Goal: Transaction & Acquisition: Book appointment/travel/reservation

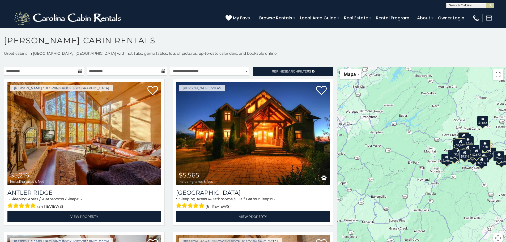
click at [78, 72] on icon at bounding box center [80, 71] width 4 height 4
click at [70, 70] on input "**********" at bounding box center [44, 71] width 80 height 9
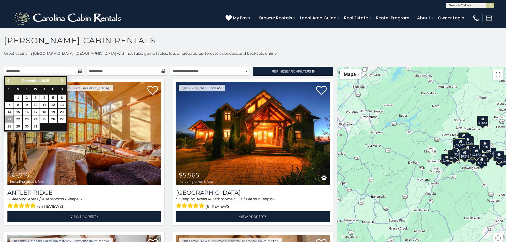
click at [61, 80] on span "Next" at bounding box center [62, 81] width 4 height 4
click at [114, 72] on input "**********" at bounding box center [127, 71] width 80 height 9
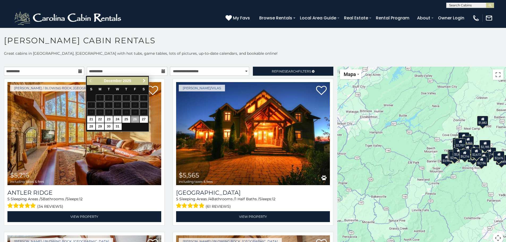
click at [145, 80] on span "Next" at bounding box center [144, 81] width 4 height 4
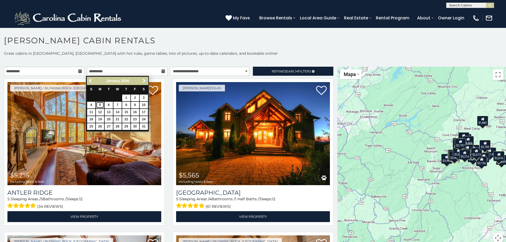
click at [102, 105] on link "5" at bounding box center [100, 105] width 8 height 7
type input "**********"
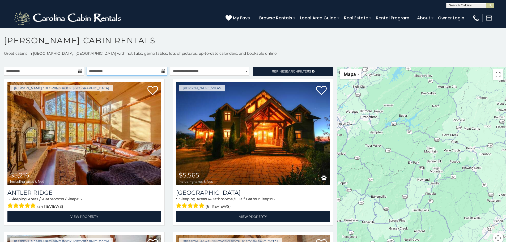
click at [159, 70] on input "**********" at bounding box center [127, 71] width 80 height 9
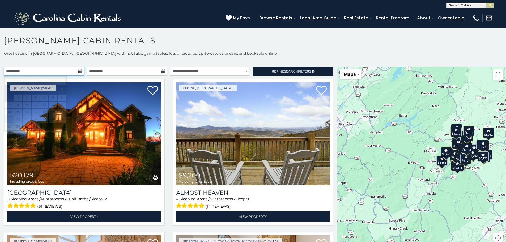
click at [75, 73] on input "**********" at bounding box center [44, 71] width 80 height 9
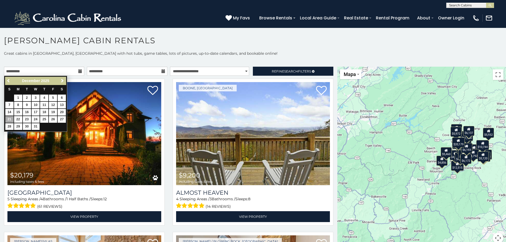
click at [11, 82] on link "Previous" at bounding box center [9, 81] width 7 height 7
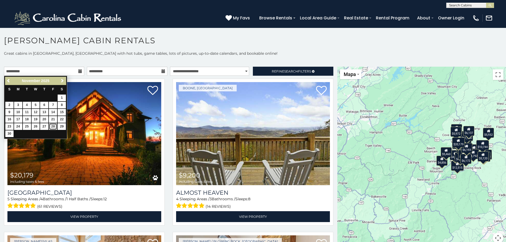
click at [53, 125] on link "28" at bounding box center [53, 126] width 8 height 7
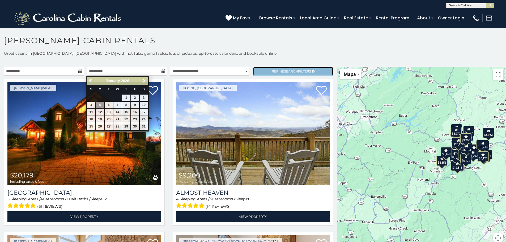
click at [280, 72] on span "Refine Search Filters" at bounding box center [291, 71] width 39 height 4
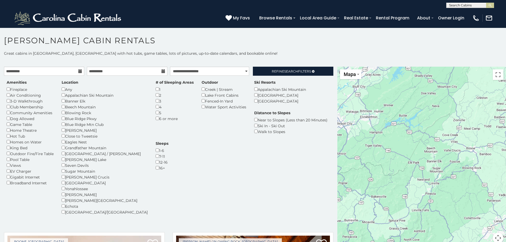
click at [156, 109] on div "4" at bounding box center [175, 107] width 38 height 6
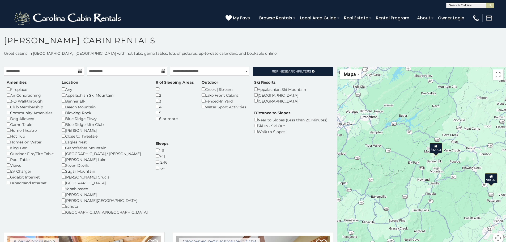
click at [254, 98] on div "Beech Mountain Resort" at bounding box center [280, 95] width 52 height 6
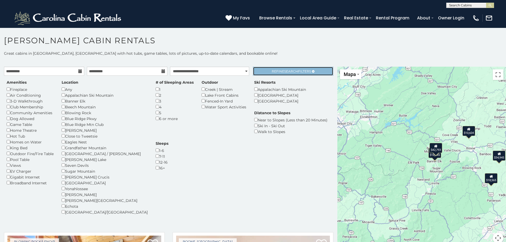
click at [292, 73] on span "Search" at bounding box center [291, 71] width 14 height 4
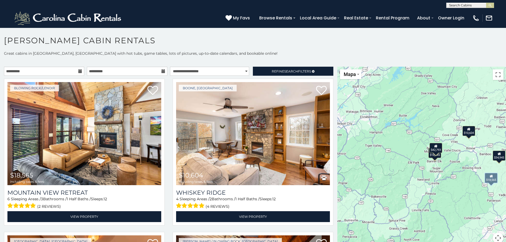
click at [78, 71] on icon at bounding box center [80, 71] width 4 height 4
click at [64, 71] on input "**********" at bounding box center [44, 71] width 80 height 9
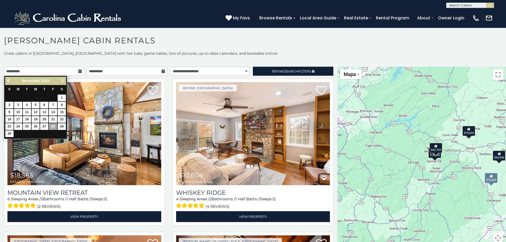
click at [61, 81] on span "Next" at bounding box center [62, 81] width 4 height 4
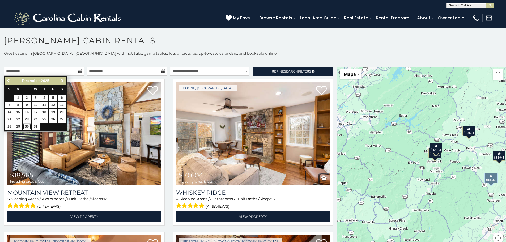
click at [26, 124] on link "30" at bounding box center [27, 126] width 8 height 7
type input "**********"
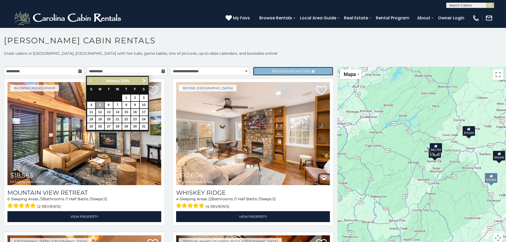
click at [300, 69] on span "Refine Search Filters" at bounding box center [291, 71] width 39 height 4
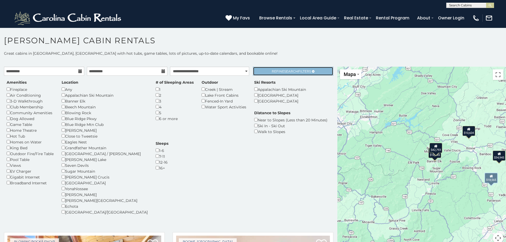
click at [284, 70] on span "Search" at bounding box center [291, 71] width 14 height 4
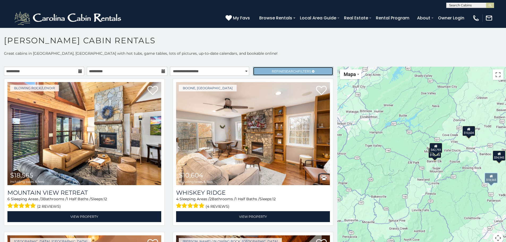
click at [284, 70] on span "Search" at bounding box center [291, 71] width 14 height 4
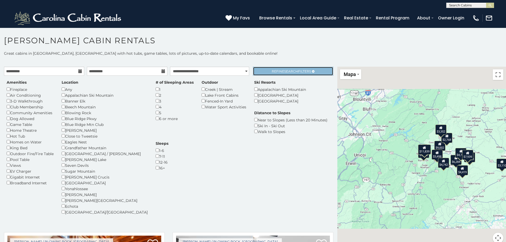
click at [292, 72] on span "Search" at bounding box center [291, 71] width 14 height 4
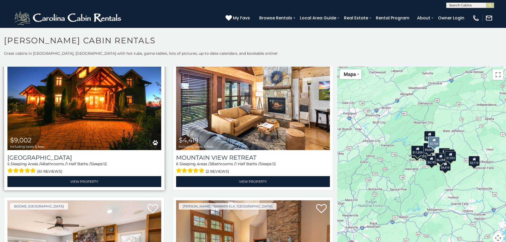
scroll to position [133, 0]
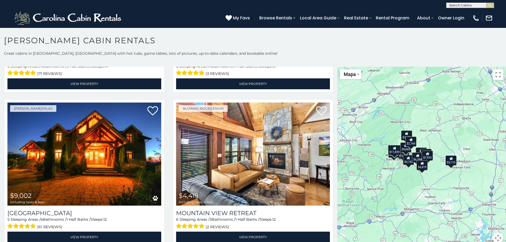
drag, startPoint x: 435, startPoint y: 176, endPoint x: 410, endPoint y: 176, distance: 25.0
click at [410, 176] on div "$6,284 $7,933 $9,002 $4,419 $2,768 $3,498 $4,742 $4,784 $5,322 $3,110 $3,352 $7…" at bounding box center [421, 158] width 169 height 183
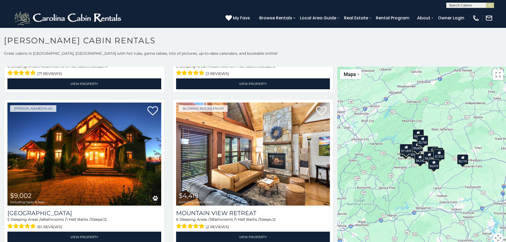
drag, startPoint x: 412, startPoint y: 176, endPoint x: 424, endPoint y: 175, distance: 11.7
click at [424, 175] on div "$6,284 $7,933 $9,002 $4,419 $2,768 $3,498 $4,742 $4,784 $5,322 $3,110 $3,352 $7…" at bounding box center [421, 158] width 169 height 183
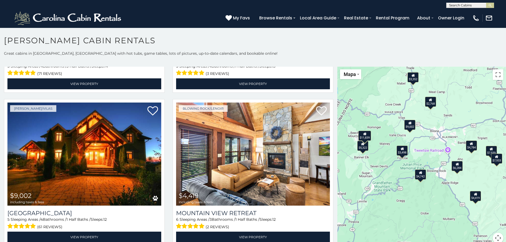
drag, startPoint x: 417, startPoint y: 156, endPoint x: 422, endPoint y: 156, distance: 4.5
click at [422, 156] on div "$6,284 $7,933 $9,002 $4,419 $2,768 $3,498 $4,742 $4,784 $5,322 $3,110 $3,352 $7…" at bounding box center [421, 158] width 169 height 183
click at [400, 151] on div "$3,498" at bounding box center [402, 150] width 11 height 10
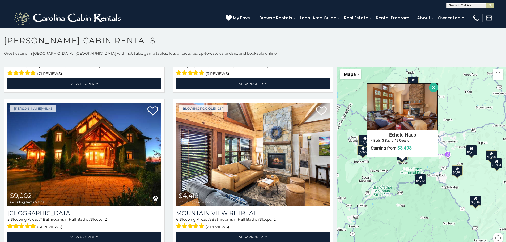
click at [402, 121] on img at bounding box center [403, 107] width 72 height 48
click at [365, 210] on div "$6,284 $7,933 $9,002 $4,419 $2,768 $3,498 $4,742 $4,784 $5,322 $3,110 $3,352 $7…" at bounding box center [421, 158] width 169 height 183
click at [394, 213] on div "$6,284 $7,933 $9,002 $4,419 $2,768 $3,498 $4,742 $4,784 $5,322 $3,110 $3,352 $7…" at bounding box center [421, 158] width 169 height 183
click at [431, 87] on button "Fechar" at bounding box center [433, 87] width 9 height 9
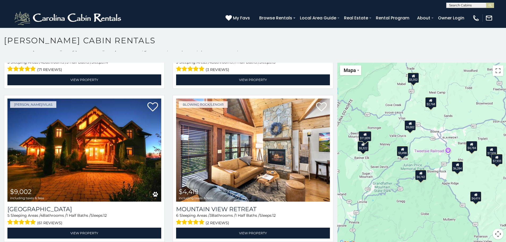
scroll to position [5, 0]
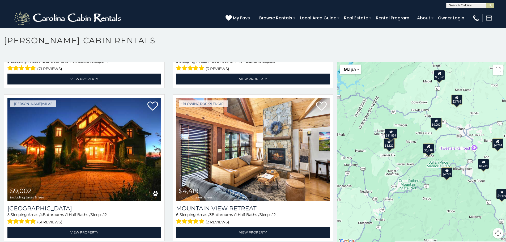
drag, startPoint x: 398, startPoint y: 209, endPoint x: 424, endPoint y: 207, distance: 26.6
click at [424, 207] on div "$6,284 $7,933 $9,002 $4,419 $2,768 $3,498 $4,742 $4,784 $5,322 $3,110 $3,352 $7…" at bounding box center [421, 153] width 169 height 183
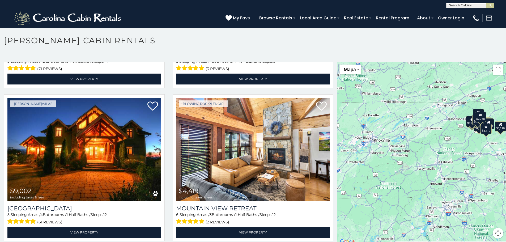
drag, startPoint x: 404, startPoint y: 198, endPoint x: 449, endPoint y: 166, distance: 55.9
click at [450, 166] on div "$6,284 $7,933 $9,002 $4,419 $2,768 $3,498 $4,742 $4,784 $5,322 $3,110 $3,352 $7…" at bounding box center [421, 153] width 169 height 183
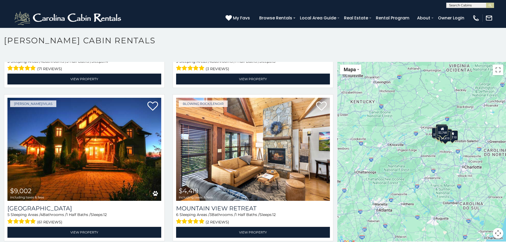
drag, startPoint x: 405, startPoint y: 179, endPoint x: 405, endPoint y: 182, distance: 2.7
click at [405, 182] on div "$6,284 $7,933 $9,002 $4,419 $2,768 $3,498 $4,742 $4,784 $5,322 $3,110 $3,352 $7…" at bounding box center [421, 153] width 169 height 183
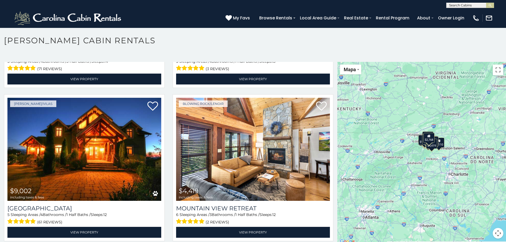
drag, startPoint x: 425, startPoint y: 174, endPoint x: 409, endPoint y: 182, distance: 17.4
click at [409, 182] on div "$6,284 $7,933 $9,002 $4,419 $2,768 $3,498 $4,742 $4,784 $5,322 $3,110 $3,352 $7…" at bounding box center [421, 153] width 169 height 183
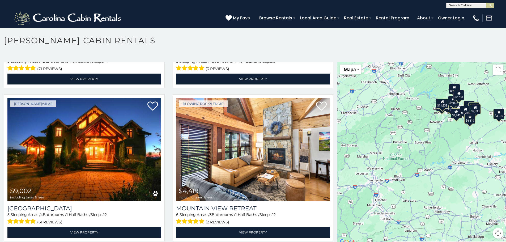
drag, startPoint x: 404, startPoint y: 194, endPoint x: 416, endPoint y: 182, distance: 17.1
click at [416, 182] on div "$6,284 $7,933 $9,002 $4,419 $2,768 $3,498 $4,742 $4,784 $5,322 $3,110 $3,352 $7…" at bounding box center [421, 153] width 169 height 183
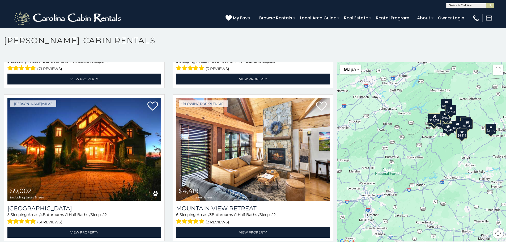
drag, startPoint x: 439, startPoint y: 145, endPoint x: 430, endPoint y: 160, distance: 17.8
click at [430, 160] on div "$6,284 $7,933 $9,002 $4,419 $2,768 $3,498 $4,742 $4,784 $5,322 $3,110 $3,352 $7…" at bounding box center [421, 153] width 169 height 183
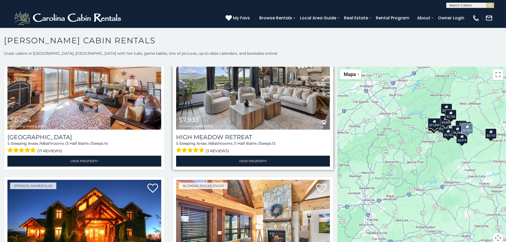
scroll to position [0, 0]
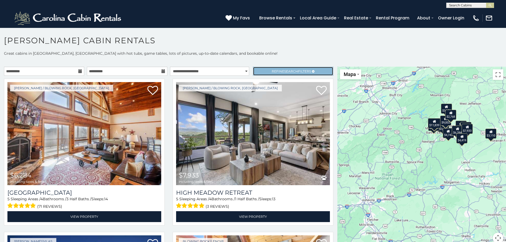
click at [280, 70] on span "Refine Search Filters" at bounding box center [291, 71] width 39 height 4
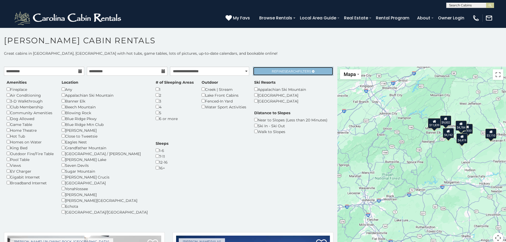
click at [284, 70] on span "Search" at bounding box center [291, 71] width 14 height 4
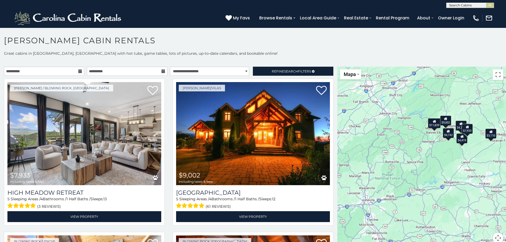
click at [78, 71] on icon at bounding box center [80, 71] width 4 height 4
click at [93, 53] on p "Great cabins in Boone, NC with hot tubs, game tables, lots of pictures, up-to-d…" at bounding box center [253, 53] width 506 height 5
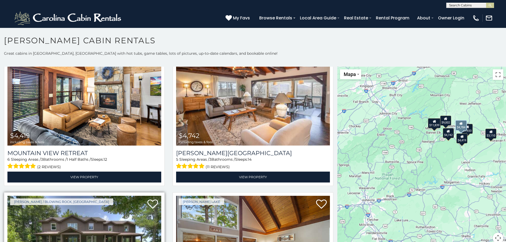
scroll to position [133, 0]
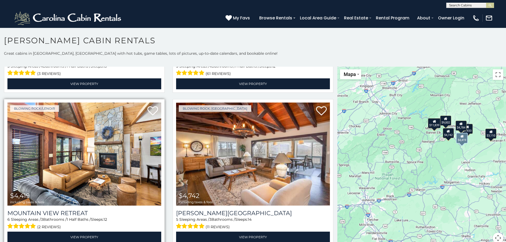
click at [108, 149] on img at bounding box center [84, 154] width 154 height 103
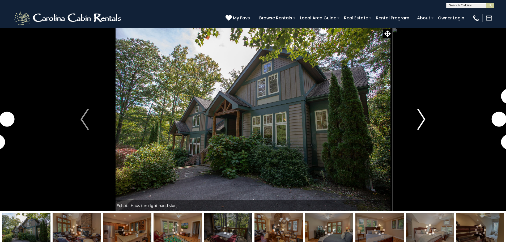
click at [422, 125] on img "Next" at bounding box center [421, 119] width 8 height 21
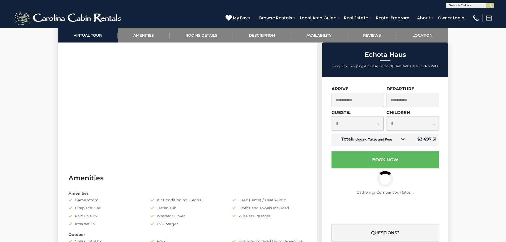
scroll to position [310, 0]
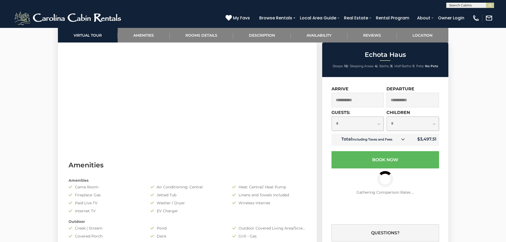
click at [391, 139] on small "Including Taxes and Fees" at bounding box center [372, 139] width 40 height 4
click at [368, 124] on select "**********" at bounding box center [358, 124] width 52 height 14
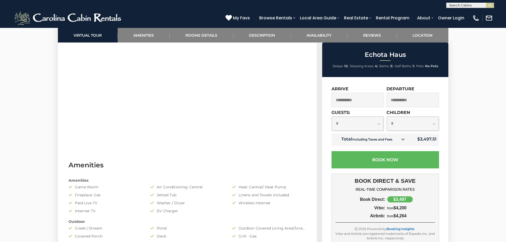
select select "*"
click at [332, 117] on select "**********" at bounding box center [358, 124] width 52 height 14
click at [408, 127] on select "**********" at bounding box center [413, 124] width 52 height 14
select select "*"
click at [387, 117] on select "**********" at bounding box center [413, 124] width 52 height 14
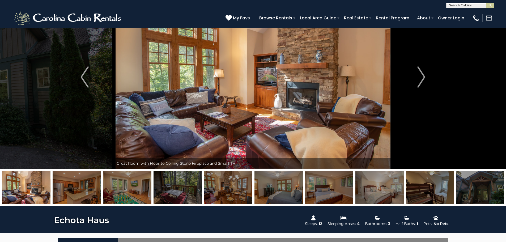
scroll to position [0, 0]
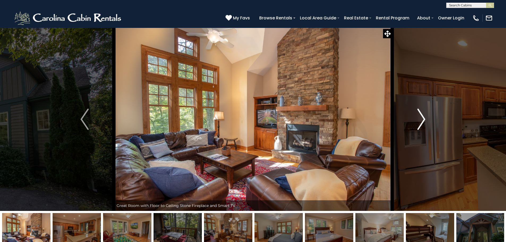
click at [425, 117] on img "Next" at bounding box center [421, 119] width 8 height 21
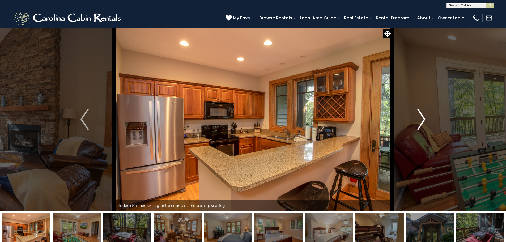
click at [425, 117] on img "Next" at bounding box center [421, 119] width 8 height 21
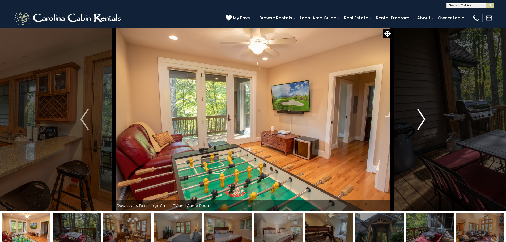
click at [425, 117] on img "Next" at bounding box center [421, 119] width 8 height 21
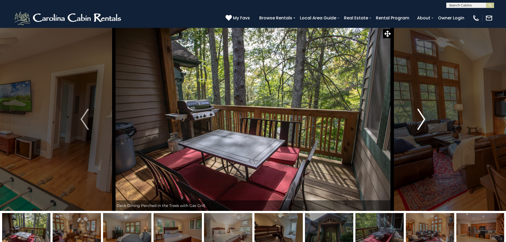
click at [425, 117] on img "Next" at bounding box center [421, 119] width 8 height 21
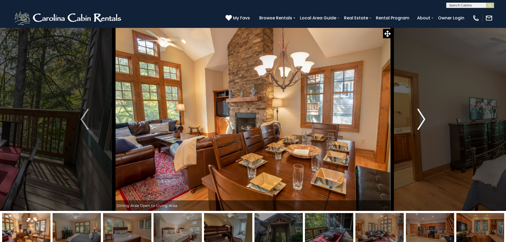
click at [425, 117] on img "Next" at bounding box center [421, 119] width 8 height 21
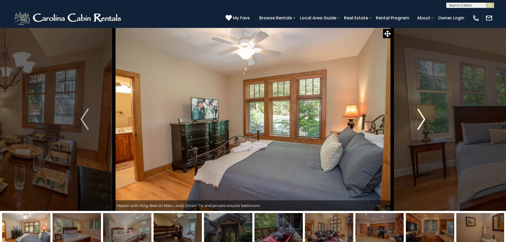
click at [425, 117] on img "Next" at bounding box center [421, 119] width 8 height 21
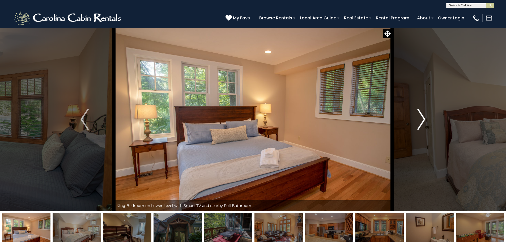
click at [425, 117] on img "Next" at bounding box center [421, 119] width 8 height 21
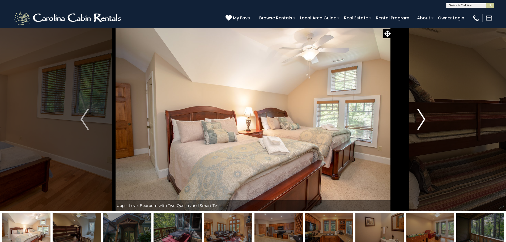
click at [425, 117] on img "Next" at bounding box center [421, 119] width 8 height 21
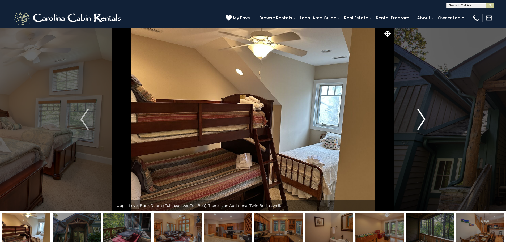
click at [425, 117] on img "Next" at bounding box center [421, 119] width 8 height 21
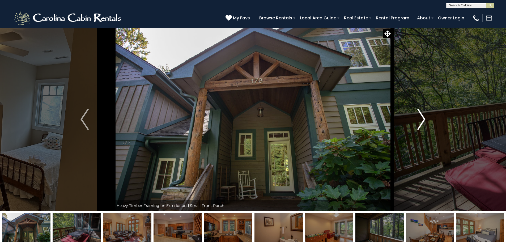
click at [425, 117] on img "Next" at bounding box center [421, 119] width 8 height 21
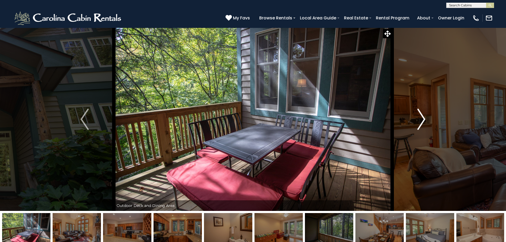
click at [425, 117] on img "Next" at bounding box center [421, 119] width 8 height 21
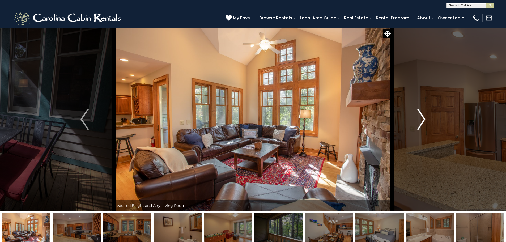
click at [425, 117] on img "Next" at bounding box center [421, 119] width 8 height 21
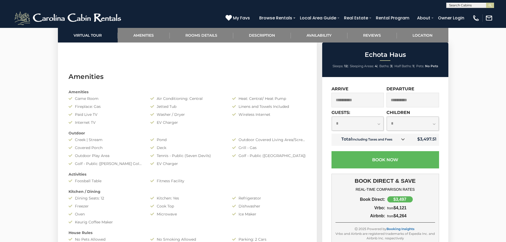
scroll to position [44, 0]
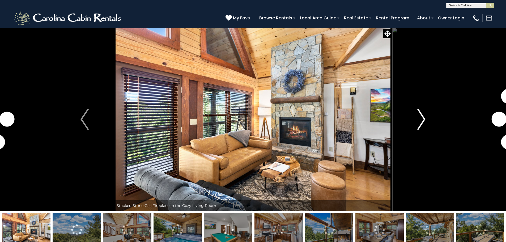
click at [420, 122] on img "Next" at bounding box center [421, 119] width 8 height 21
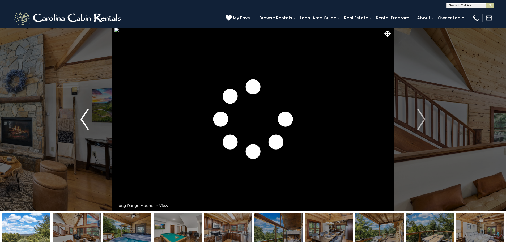
click at [82, 117] on img "Previous" at bounding box center [85, 119] width 8 height 21
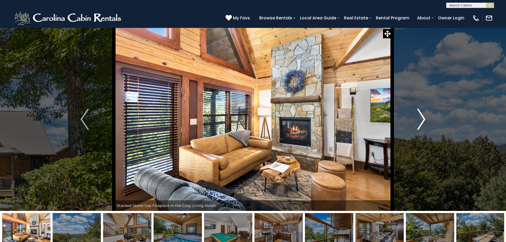
click at [427, 112] on button "Next" at bounding box center [421, 119] width 58 height 183
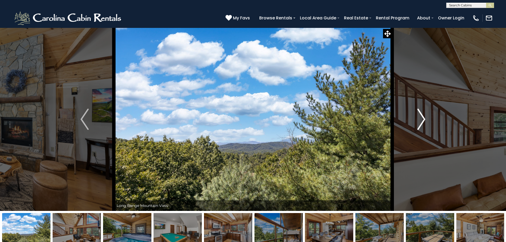
click at [427, 112] on button "Next" at bounding box center [421, 119] width 58 height 183
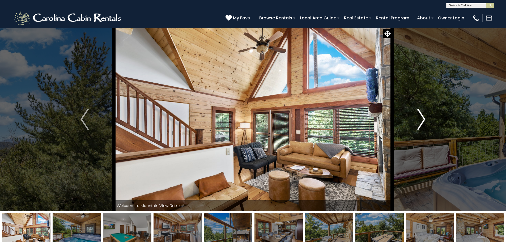
click at [427, 112] on button "Next" at bounding box center [421, 119] width 58 height 183
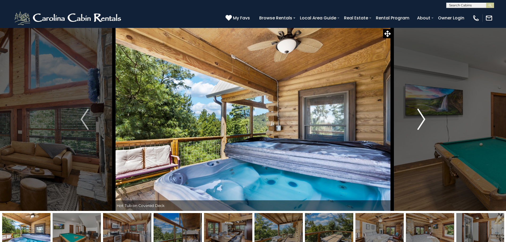
click at [427, 112] on button "Next" at bounding box center [421, 119] width 58 height 183
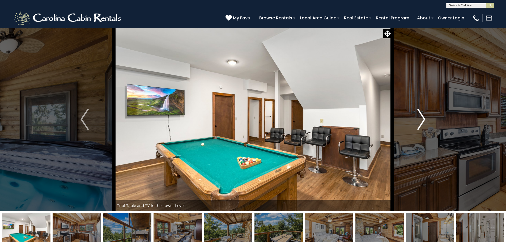
click at [427, 112] on button "Next" at bounding box center [421, 119] width 58 height 183
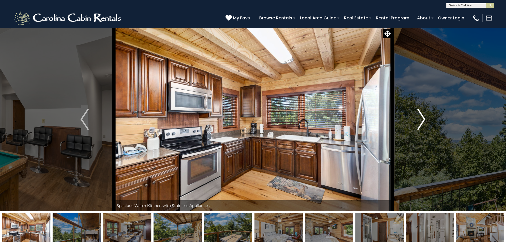
click at [427, 112] on button "Next" at bounding box center [421, 119] width 58 height 183
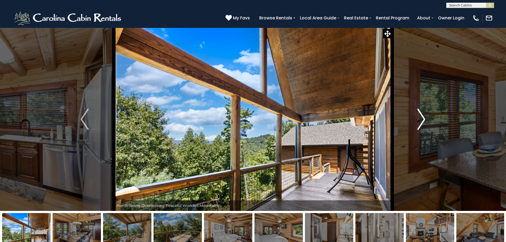
click at [427, 112] on button "Next" at bounding box center [421, 119] width 58 height 183
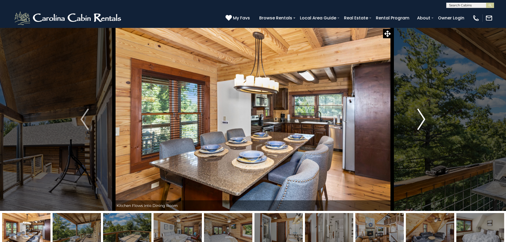
click at [427, 112] on button "Next" at bounding box center [421, 119] width 58 height 183
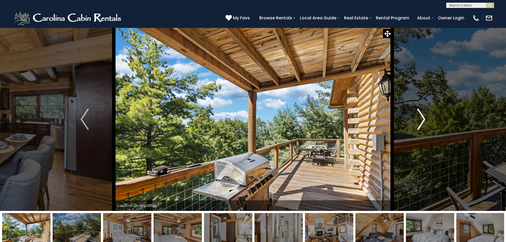
click at [427, 112] on button "Next" at bounding box center [421, 119] width 58 height 183
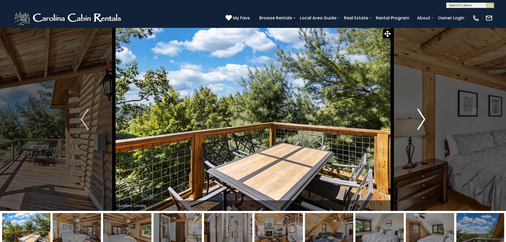
click at [427, 112] on button "Next" at bounding box center [421, 119] width 58 height 183
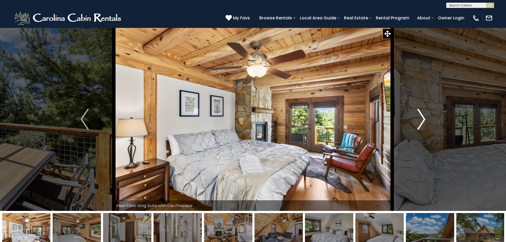
click at [427, 112] on button "Next" at bounding box center [421, 119] width 58 height 183
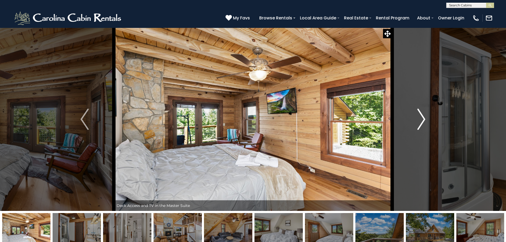
click at [427, 112] on button "Next" at bounding box center [421, 119] width 58 height 183
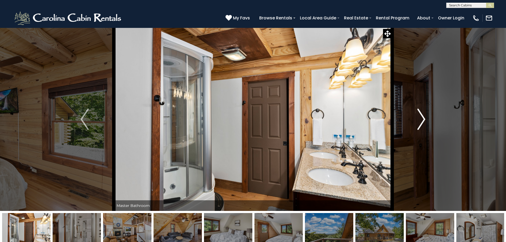
click at [427, 112] on button "Next" at bounding box center [421, 119] width 58 height 183
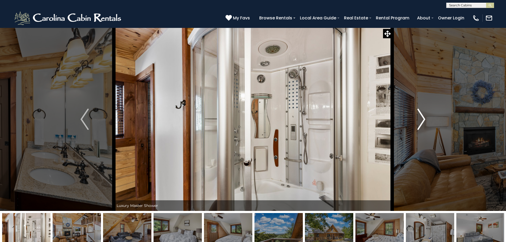
click at [427, 112] on button "Next" at bounding box center [421, 119] width 58 height 183
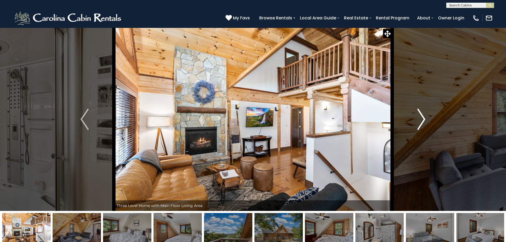
click at [427, 112] on button "Next" at bounding box center [421, 119] width 58 height 183
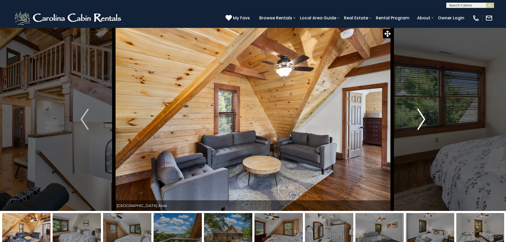
click at [427, 112] on button "Next" at bounding box center [421, 119] width 58 height 183
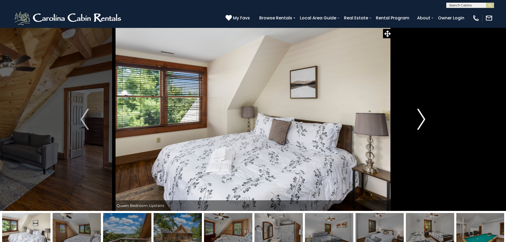
click at [427, 112] on button "Next" at bounding box center [421, 119] width 58 height 183
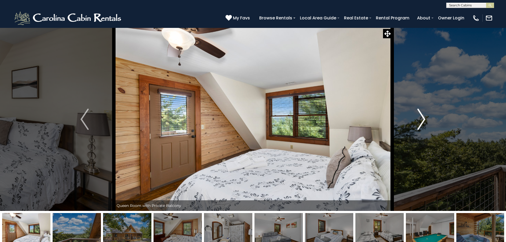
click at [427, 112] on button "Next" at bounding box center [421, 119] width 58 height 183
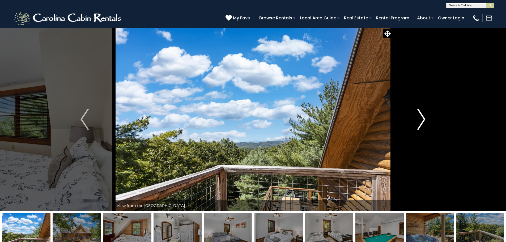
click at [427, 112] on button "Next" at bounding box center [421, 119] width 58 height 183
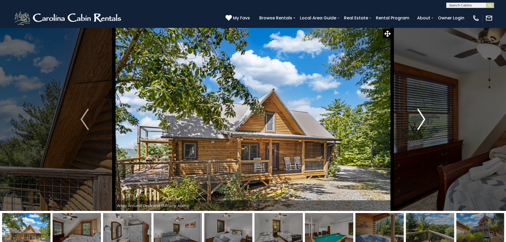
click at [427, 112] on button "Next" at bounding box center [421, 119] width 58 height 183
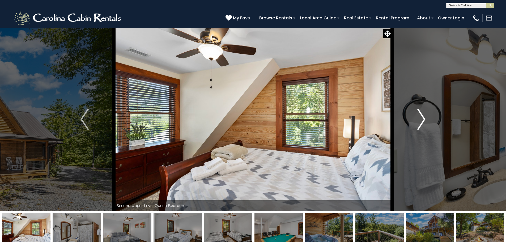
click at [427, 112] on button "Next" at bounding box center [421, 119] width 58 height 183
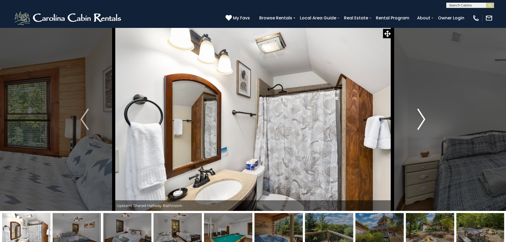
click at [427, 111] on button "Next" at bounding box center [421, 119] width 58 height 183
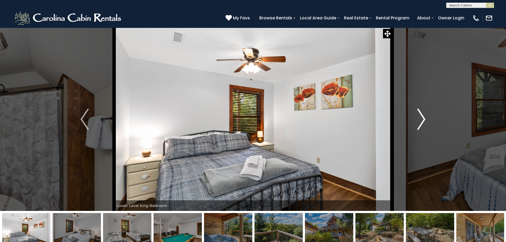
click at [427, 111] on button "Next" at bounding box center [421, 119] width 58 height 183
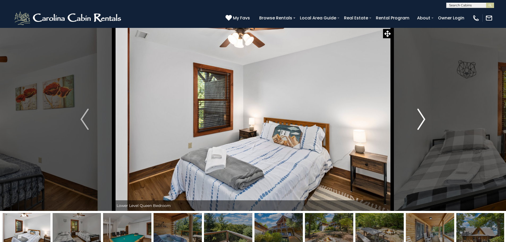
click at [427, 111] on button "Next" at bounding box center [421, 119] width 58 height 183
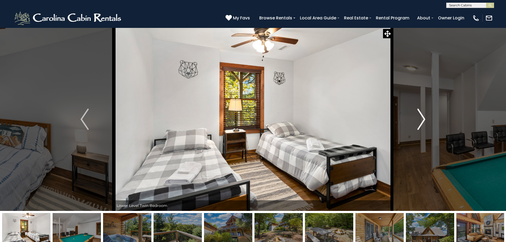
click at [427, 111] on button "Next" at bounding box center [421, 119] width 58 height 183
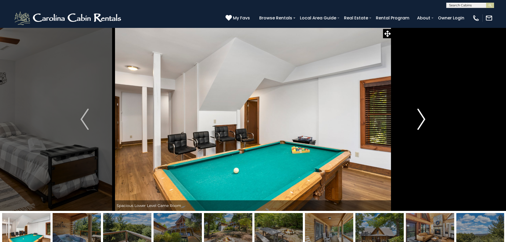
click at [427, 111] on button "Next" at bounding box center [421, 119] width 58 height 183
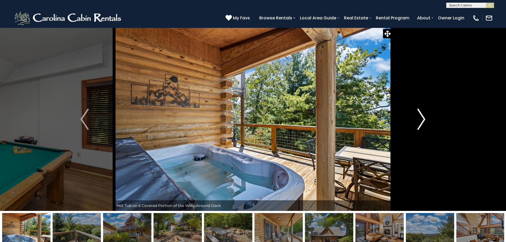
click at [427, 111] on button "Next" at bounding box center [421, 119] width 58 height 183
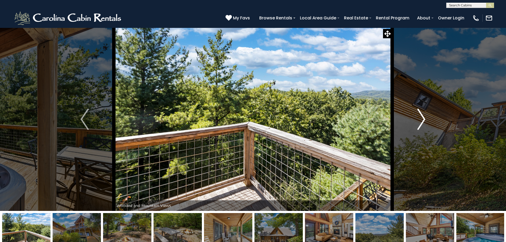
click at [427, 111] on button "Next" at bounding box center [421, 119] width 58 height 183
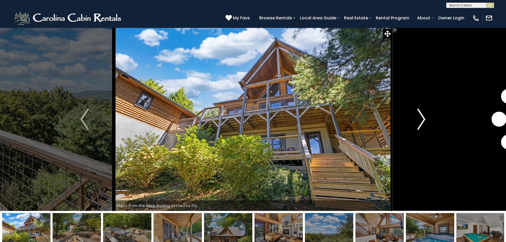
click at [427, 111] on button "Next" at bounding box center [421, 119] width 58 height 183
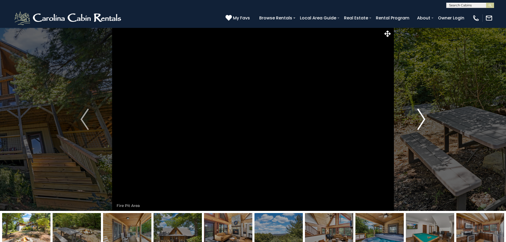
click at [427, 111] on button "Next" at bounding box center [421, 119] width 58 height 183
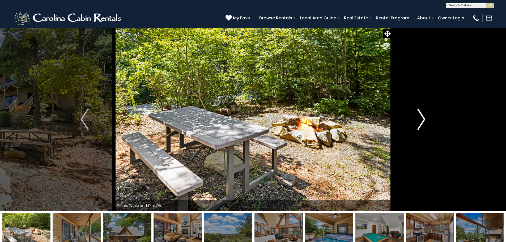
click at [427, 111] on button "Next" at bounding box center [421, 119] width 58 height 183
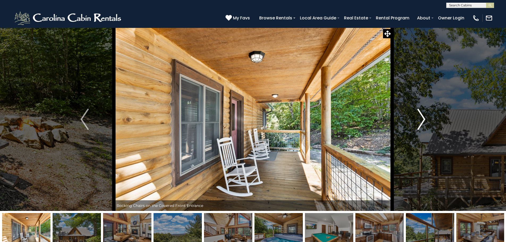
click at [427, 111] on button "Next" at bounding box center [421, 119] width 58 height 183
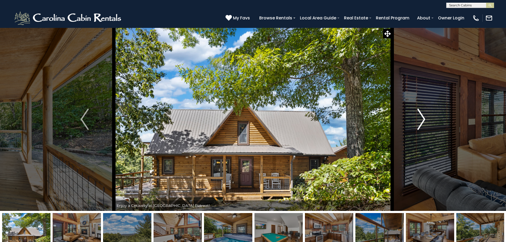
click at [427, 111] on button "Next" at bounding box center [421, 119] width 58 height 183
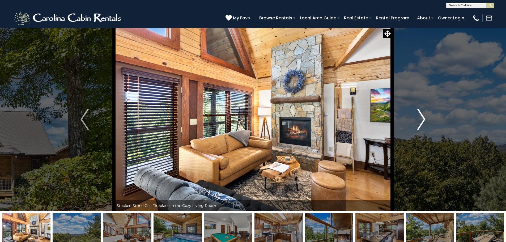
click at [427, 111] on button "Next" at bounding box center [421, 119] width 58 height 183
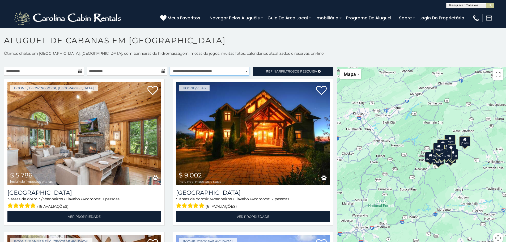
click at [194, 68] on select "**********" at bounding box center [209, 71] width 79 height 9
select select "**********"
click at [170, 67] on select "**********" at bounding box center [209, 71] width 79 height 9
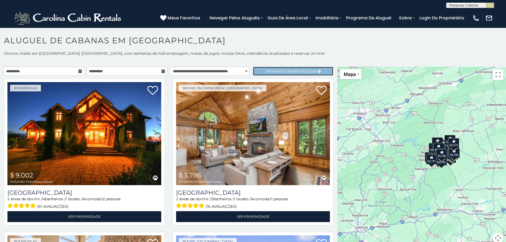
click at [259, 71] on link "Refinar filtros de pesquisa" at bounding box center [293, 71] width 80 height 9
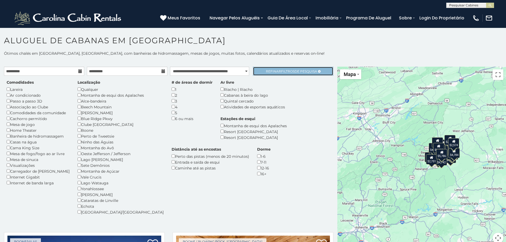
click at [266, 71] on font "Refinar" at bounding box center [273, 71] width 15 height 4
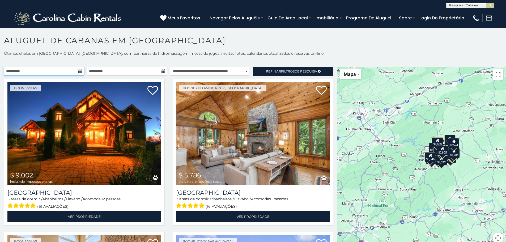
click at [58, 71] on input "**********" at bounding box center [44, 71] width 80 height 9
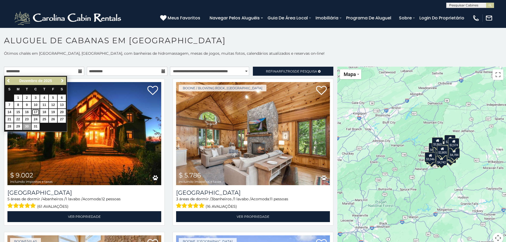
click at [36, 113] on font "17" at bounding box center [36, 112] width 4 height 4
type input "**********"
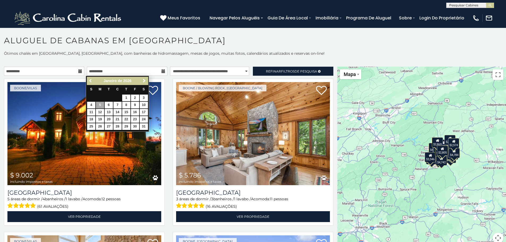
click at [91, 82] on span "Anterior" at bounding box center [91, 81] width 4 height 4
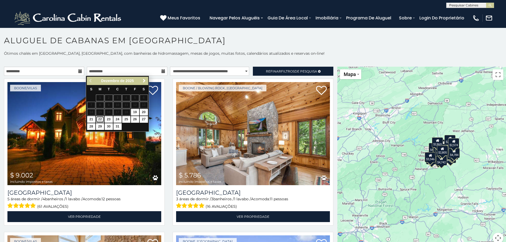
click at [98, 121] on link "22" at bounding box center [100, 119] width 8 height 7
type input "**********"
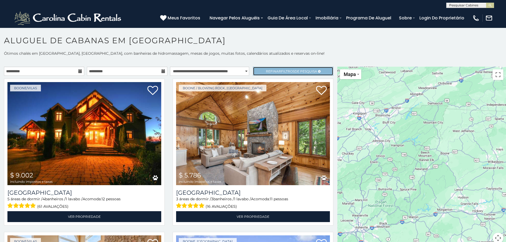
click at [260, 71] on link "Refinar filtros de pesquisa" at bounding box center [293, 71] width 80 height 9
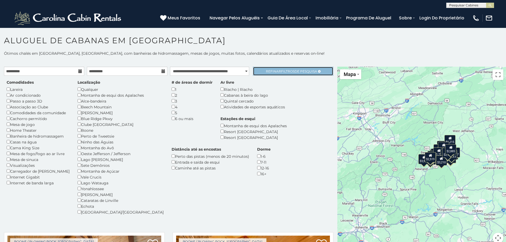
click at [295, 71] on font "de pesquisa" at bounding box center [306, 71] width 23 height 4
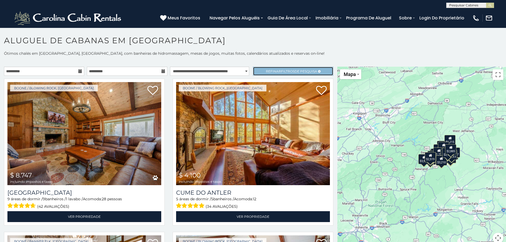
click at [295, 71] on font "de pesquisa" at bounding box center [306, 71] width 23 height 4
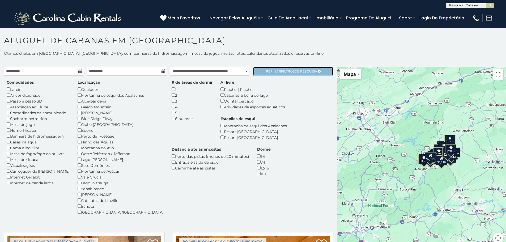
click at [273, 75] on link "Refinar filtros de pesquisa" at bounding box center [293, 71] width 80 height 9
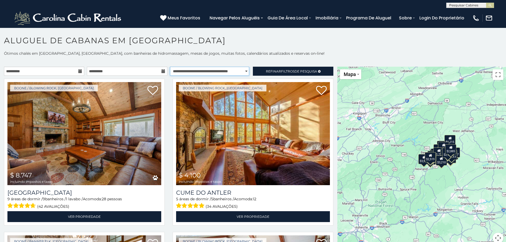
click at [219, 70] on select "**********" at bounding box center [209, 71] width 79 height 9
select select "*********"
click at [170, 67] on select "**********" at bounding box center [209, 71] width 79 height 9
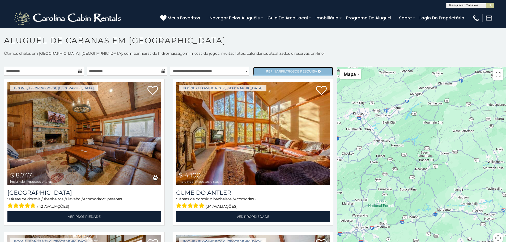
click at [272, 69] on font "Refinar" at bounding box center [273, 71] width 15 height 4
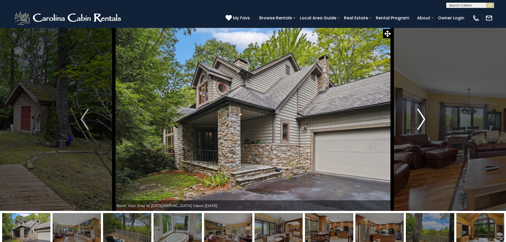
click at [425, 121] on img "Next" at bounding box center [421, 119] width 8 height 21
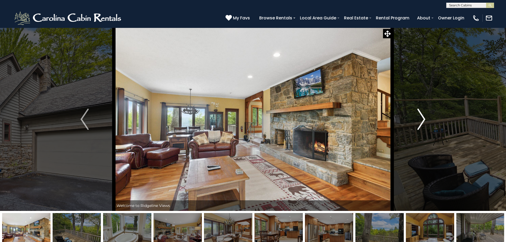
click at [425, 121] on img "Next" at bounding box center [421, 119] width 8 height 21
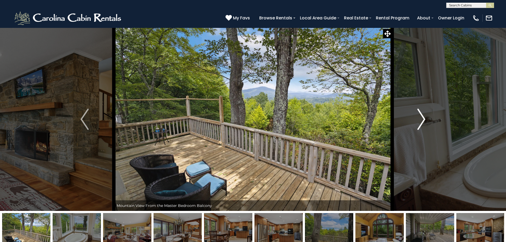
click at [425, 121] on img "Next" at bounding box center [421, 119] width 8 height 21
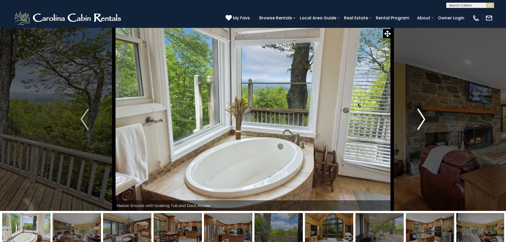
click at [425, 121] on img "Next" at bounding box center [421, 119] width 8 height 21
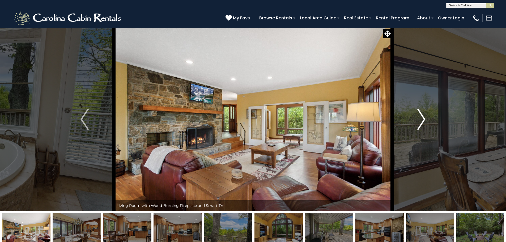
click at [425, 121] on img "Next" at bounding box center [421, 119] width 8 height 21
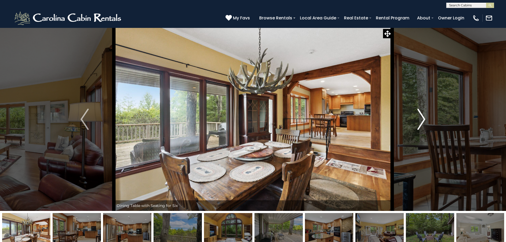
click at [425, 121] on img "Next" at bounding box center [421, 119] width 8 height 21
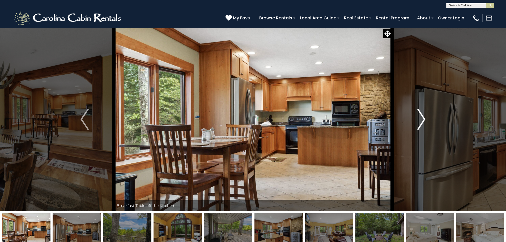
click at [425, 121] on img "Next" at bounding box center [421, 119] width 8 height 21
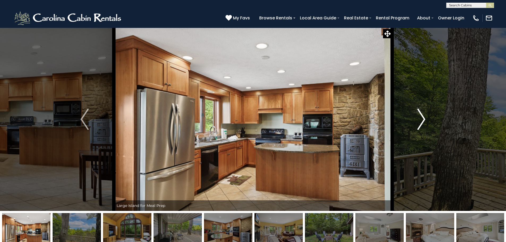
click at [425, 121] on img "Next" at bounding box center [421, 119] width 8 height 21
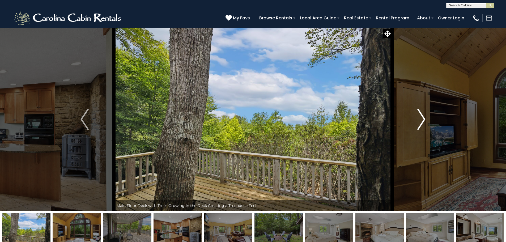
click at [425, 121] on img "Next" at bounding box center [421, 119] width 8 height 21
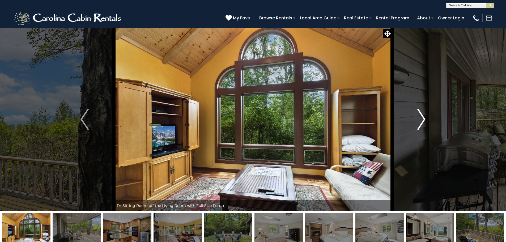
click at [425, 121] on img "Next" at bounding box center [421, 119] width 8 height 21
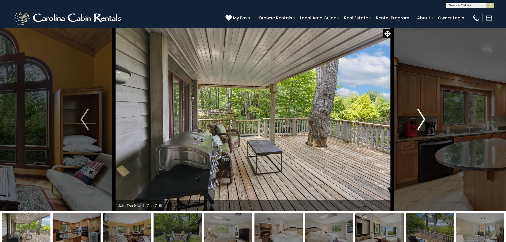
click at [425, 121] on img "Next" at bounding box center [421, 119] width 8 height 21
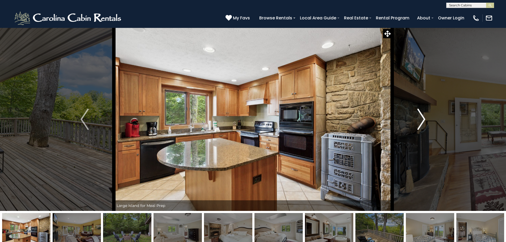
click at [425, 121] on img "Next" at bounding box center [421, 119] width 8 height 21
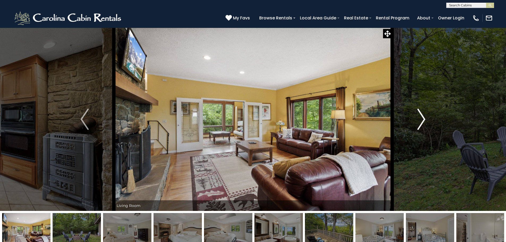
click at [425, 121] on img "Next" at bounding box center [421, 119] width 8 height 21
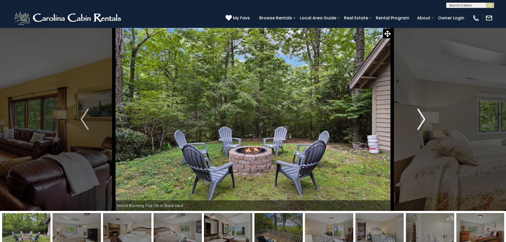
click at [425, 121] on img "Next" at bounding box center [421, 119] width 8 height 21
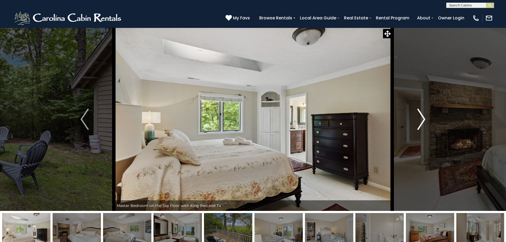
click at [425, 121] on img "Next" at bounding box center [421, 119] width 8 height 21
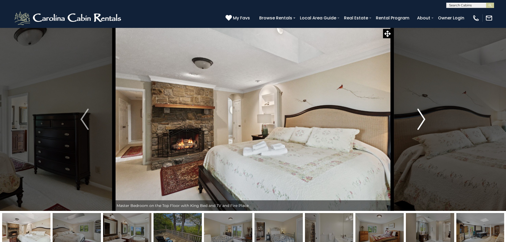
click at [425, 121] on img "Next" at bounding box center [421, 119] width 8 height 21
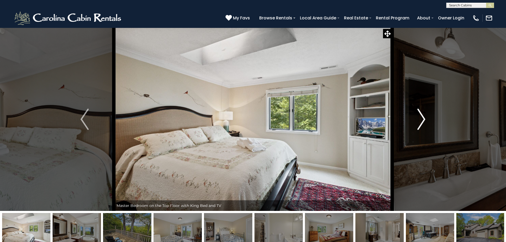
click at [425, 121] on img "Next" at bounding box center [421, 119] width 8 height 21
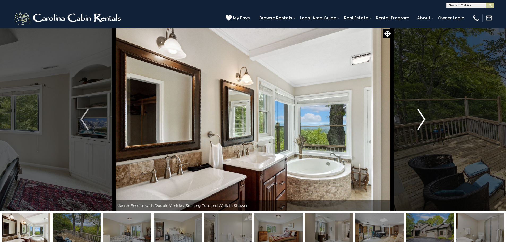
click at [425, 121] on img "Next" at bounding box center [421, 119] width 8 height 21
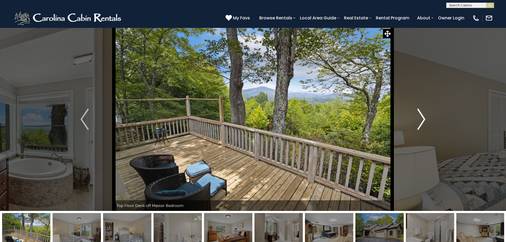
click at [425, 121] on img "Next" at bounding box center [421, 119] width 8 height 21
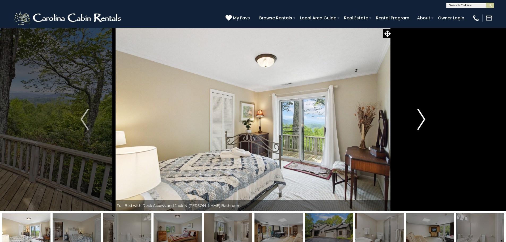
click at [425, 121] on img "Next" at bounding box center [421, 119] width 8 height 21
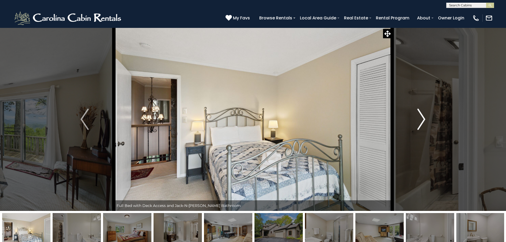
click at [425, 121] on img "Next" at bounding box center [421, 119] width 8 height 21
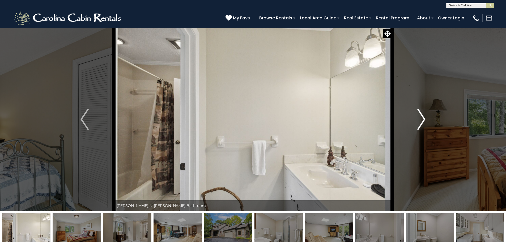
click at [425, 121] on img "Next" at bounding box center [421, 119] width 8 height 21
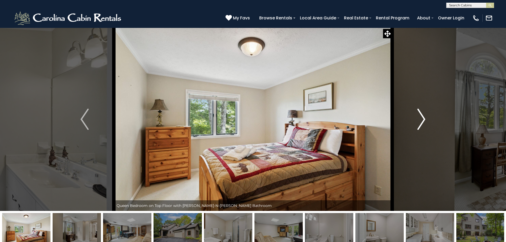
click at [425, 121] on img "Next" at bounding box center [421, 119] width 8 height 21
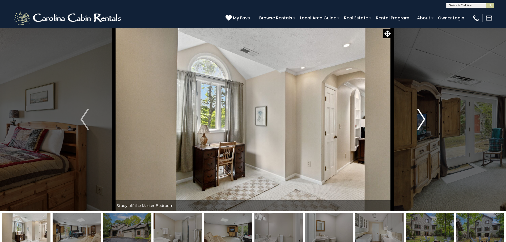
click at [425, 121] on img "Next" at bounding box center [421, 119] width 8 height 21
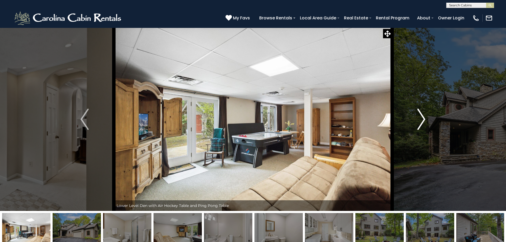
click at [425, 121] on img "Next" at bounding box center [421, 119] width 8 height 21
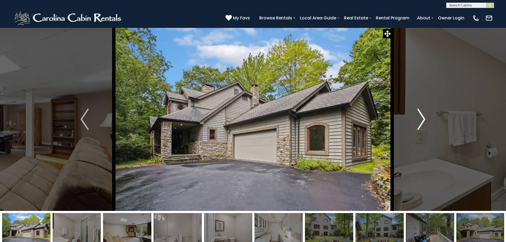
click at [425, 121] on img "Next" at bounding box center [421, 119] width 8 height 21
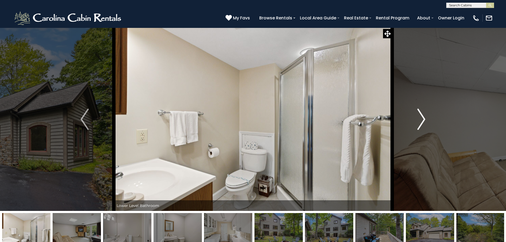
click at [425, 121] on img "Next" at bounding box center [421, 119] width 8 height 21
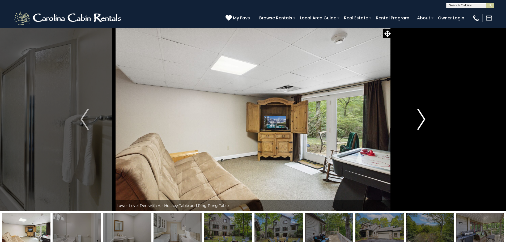
click at [425, 121] on img "Next" at bounding box center [421, 119] width 8 height 21
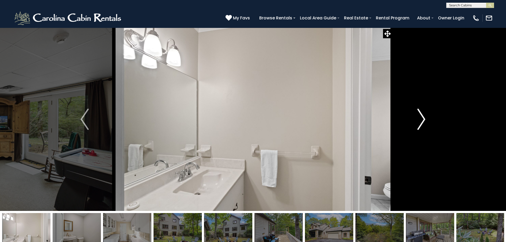
click at [425, 121] on img "Next" at bounding box center [421, 119] width 8 height 21
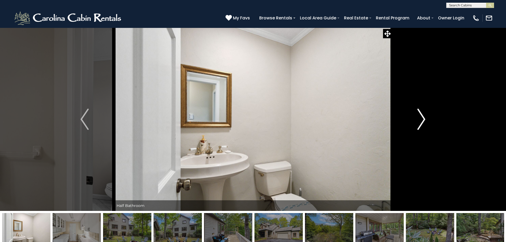
click at [425, 121] on img "Next" at bounding box center [421, 119] width 8 height 21
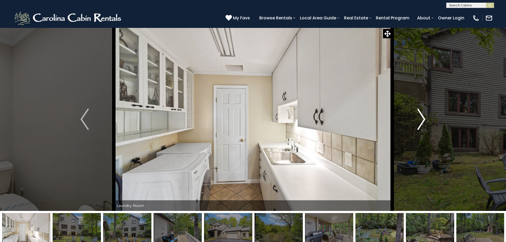
click at [425, 121] on img "Next" at bounding box center [421, 119] width 8 height 21
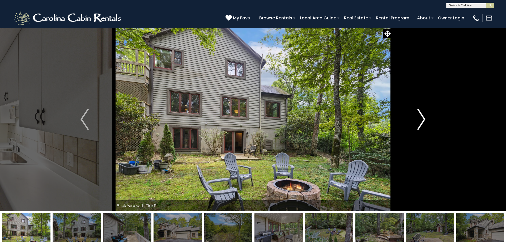
click at [425, 121] on img "Next" at bounding box center [421, 119] width 8 height 21
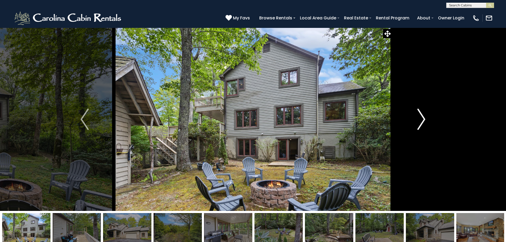
click at [425, 121] on img "Next" at bounding box center [421, 119] width 8 height 21
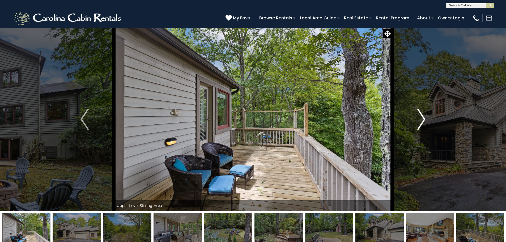
click at [425, 121] on img "Next" at bounding box center [421, 119] width 8 height 21
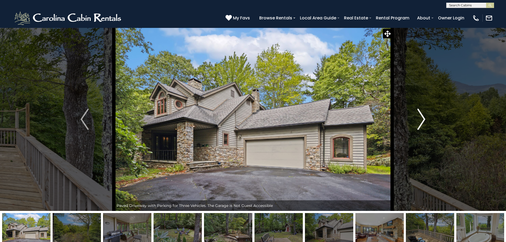
click at [425, 121] on img "Next" at bounding box center [421, 119] width 8 height 21
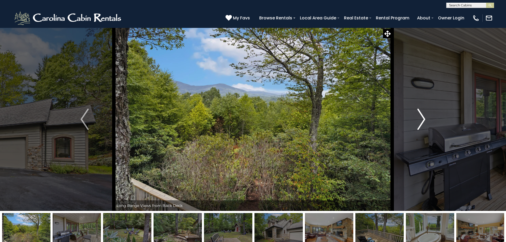
click at [425, 121] on img "Next" at bounding box center [421, 119] width 8 height 21
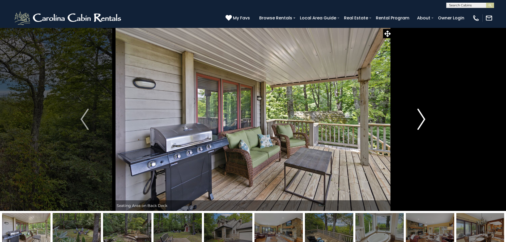
click at [425, 121] on img "Next" at bounding box center [421, 119] width 8 height 21
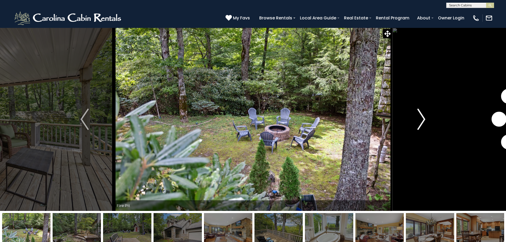
click at [425, 121] on img "Next" at bounding box center [421, 119] width 8 height 21
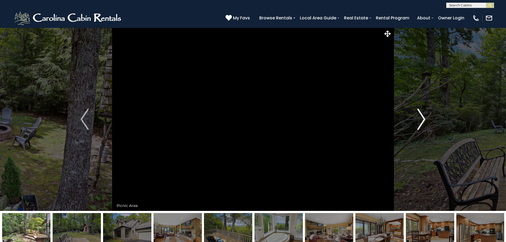
click at [425, 121] on img "Next" at bounding box center [421, 119] width 8 height 21
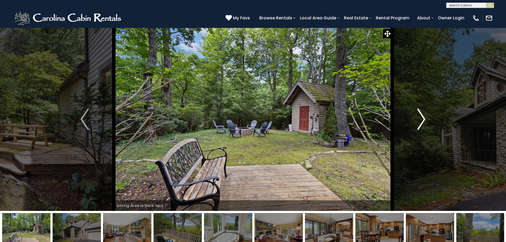
click at [425, 121] on img "Next" at bounding box center [421, 119] width 8 height 21
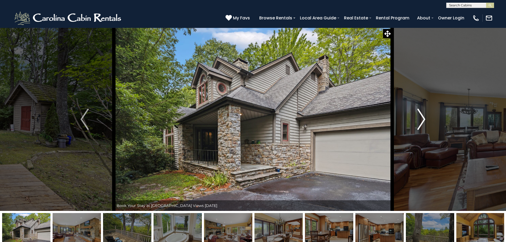
click at [425, 121] on img "Next" at bounding box center [421, 119] width 8 height 21
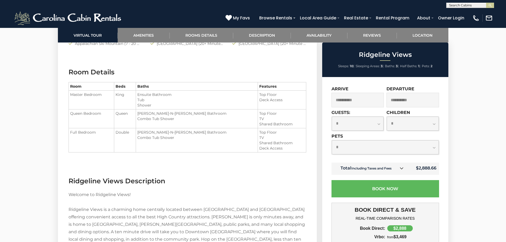
scroll to position [620, 0]
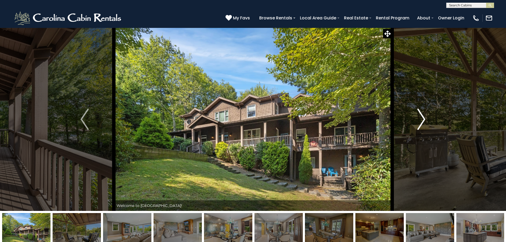
click at [421, 125] on img "Next" at bounding box center [421, 119] width 8 height 21
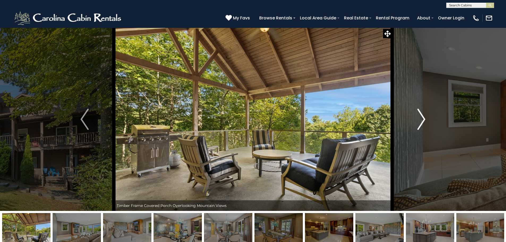
click at [421, 125] on img "Next" at bounding box center [421, 119] width 8 height 21
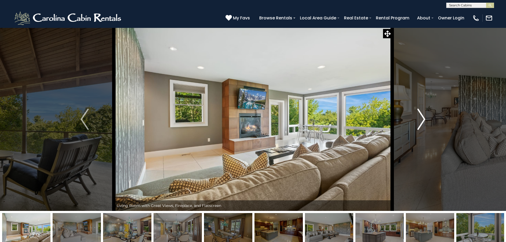
click at [421, 125] on img "Next" at bounding box center [421, 119] width 8 height 21
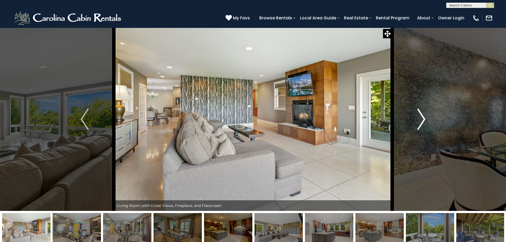
click at [421, 125] on img "Next" at bounding box center [421, 119] width 8 height 21
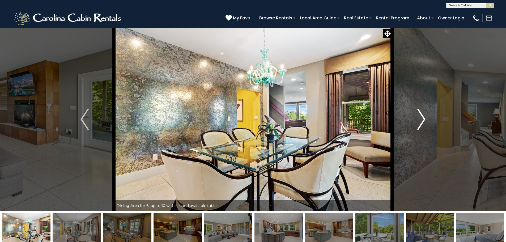
click at [421, 125] on img "Next" at bounding box center [421, 119] width 8 height 21
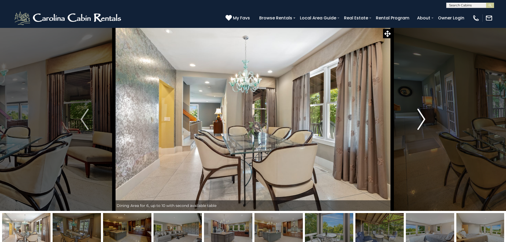
click at [421, 125] on img "Next" at bounding box center [421, 119] width 8 height 21
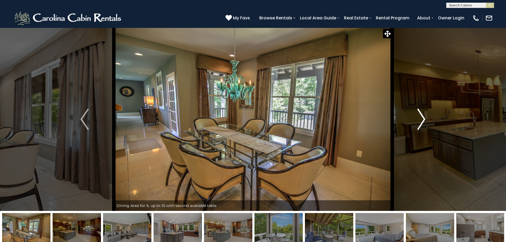
click at [421, 124] on img "Next" at bounding box center [421, 119] width 8 height 21
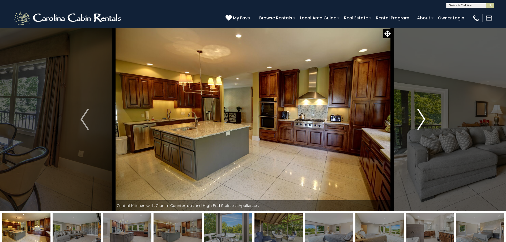
click at [421, 124] on img "Next" at bounding box center [421, 119] width 8 height 21
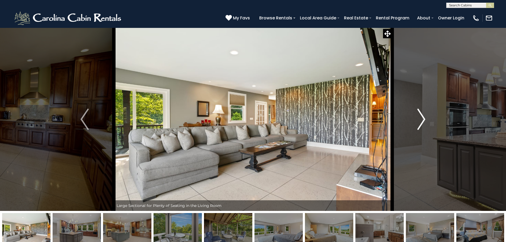
click at [421, 124] on img "Next" at bounding box center [421, 119] width 8 height 21
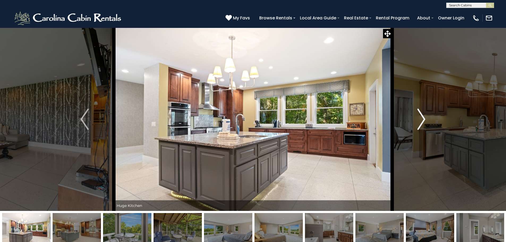
click at [421, 124] on img "Next" at bounding box center [421, 119] width 8 height 21
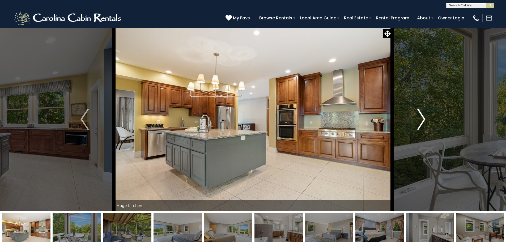
click at [421, 124] on img "Next" at bounding box center [421, 119] width 8 height 21
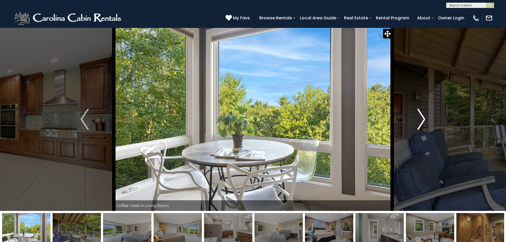
click at [421, 124] on img "Next" at bounding box center [421, 119] width 8 height 21
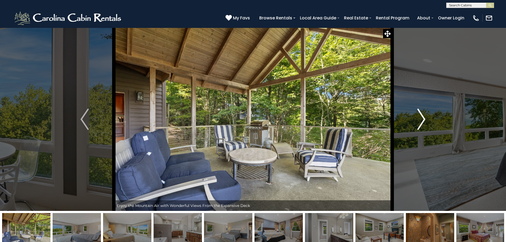
click at [421, 124] on img "Next" at bounding box center [421, 119] width 8 height 21
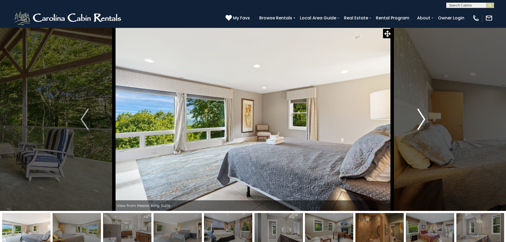
click at [421, 124] on img "Next" at bounding box center [421, 119] width 8 height 21
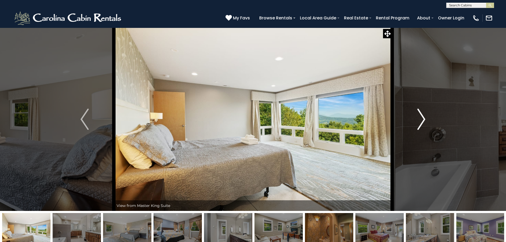
click at [421, 124] on img "Next" at bounding box center [421, 119] width 8 height 21
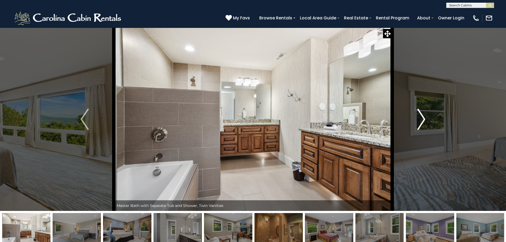
click at [421, 124] on img "Next" at bounding box center [421, 119] width 8 height 21
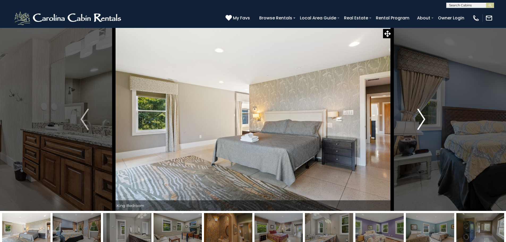
click at [421, 124] on img "Next" at bounding box center [421, 119] width 8 height 21
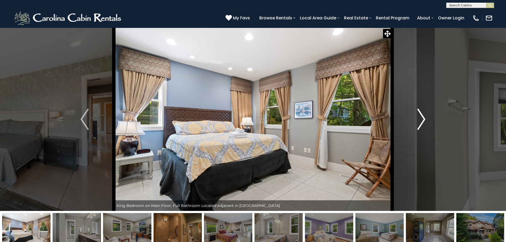
click at [421, 124] on img "Next" at bounding box center [421, 119] width 8 height 21
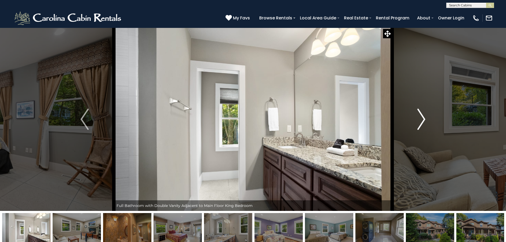
click at [421, 124] on img "Next" at bounding box center [421, 119] width 8 height 21
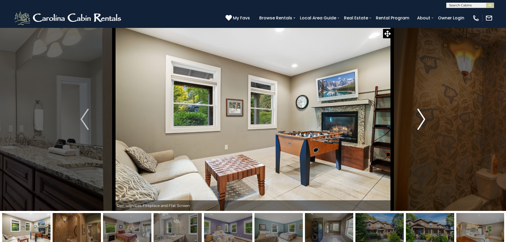
click at [421, 124] on img "Next" at bounding box center [421, 119] width 8 height 21
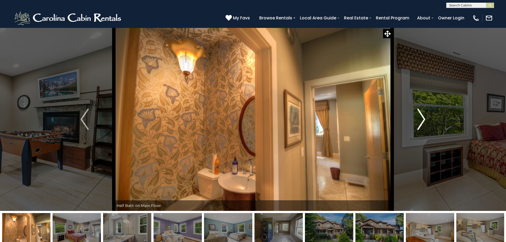
click at [421, 124] on img "Next" at bounding box center [421, 119] width 8 height 21
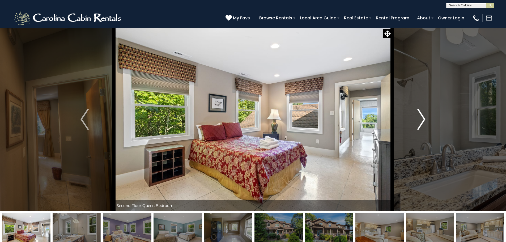
click at [421, 124] on img "Next" at bounding box center [421, 119] width 8 height 21
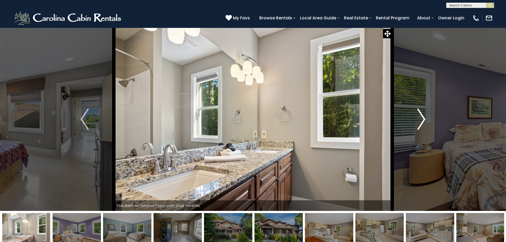
click at [421, 124] on img "Next" at bounding box center [421, 119] width 8 height 21
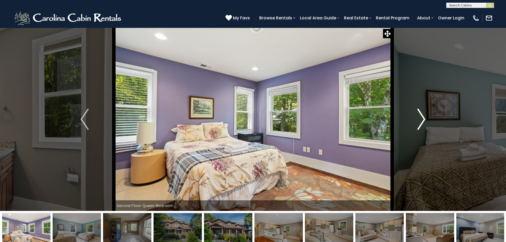
click at [421, 124] on img "Next" at bounding box center [421, 119] width 8 height 21
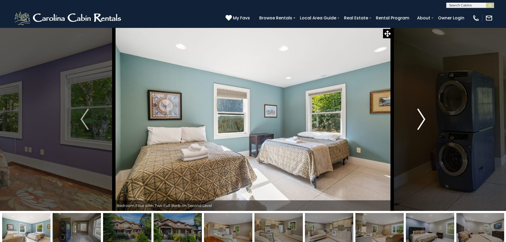
click at [421, 124] on img "Next" at bounding box center [421, 119] width 8 height 21
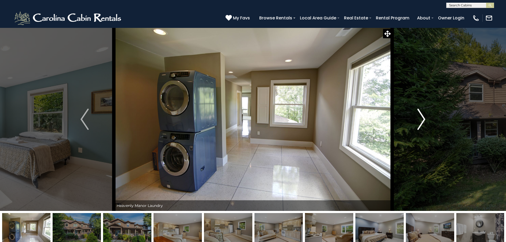
click at [421, 124] on img "Next" at bounding box center [421, 119] width 8 height 21
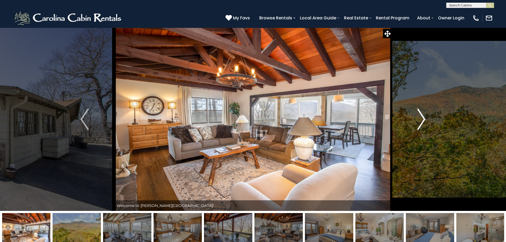
click at [418, 119] on img "Next" at bounding box center [421, 119] width 8 height 21
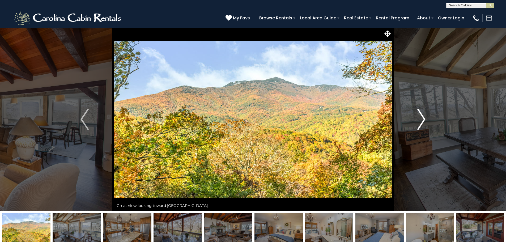
click at [418, 119] on img "Next" at bounding box center [421, 119] width 8 height 21
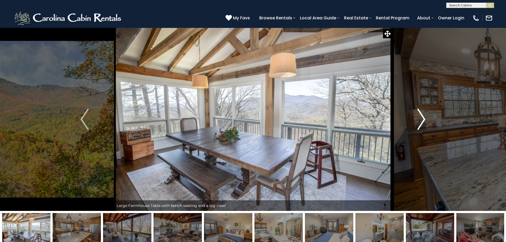
click at [418, 119] on img "Next" at bounding box center [421, 119] width 8 height 21
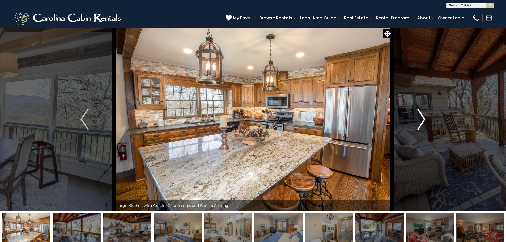
click at [418, 119] on img "Next" at bounding box center [421, 119] width 8 height 21
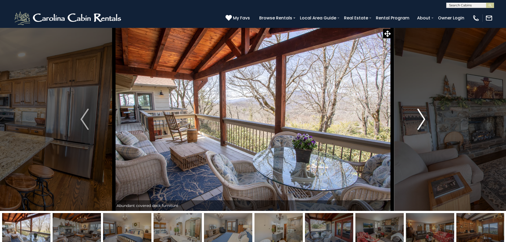
click at [418, 119] on img "Next" at bounding box center [421, 119] width 8 height 21
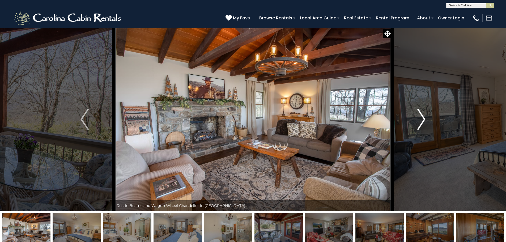
click at [417, 114] on button "Next" at bounding box center [421, 119] width 58 height 183
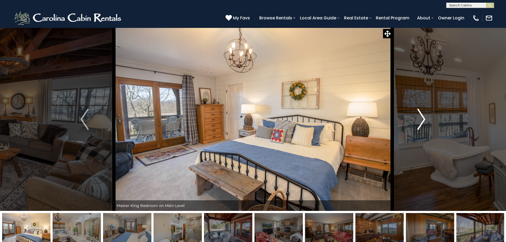
click at [417, 114] on button "Next" at bounding box center [421, 119] width 58 height 183
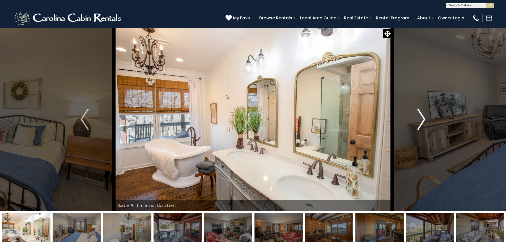
click at [417, 114] on button "Next" at bounding box center [421, 119] width 58 height 183
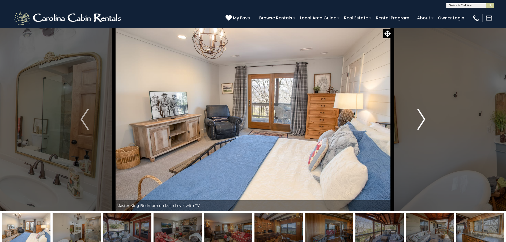
click at [417, 114] on button "Next" at bounding box center [421, 119] width 58 height 183
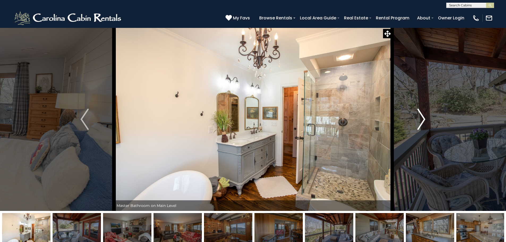
click at [417, 114] on button "Next" at bounding box center [421, 119] width 58 height 183
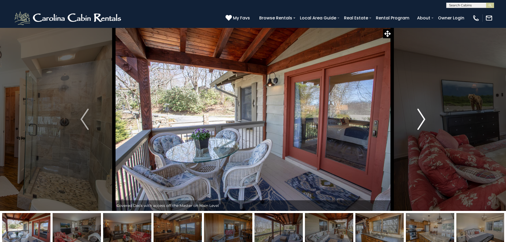
click at [417, 114] on button "Next" at bounding box center [421, 119] width 58 height 183
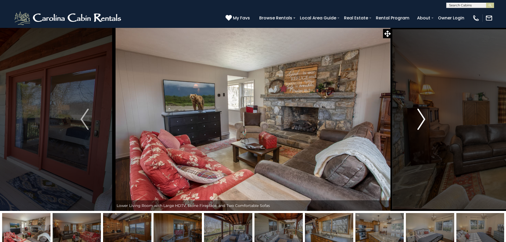
click at [417, 114] on button "Next" at bounding box center [421, 119] width 58 height 183
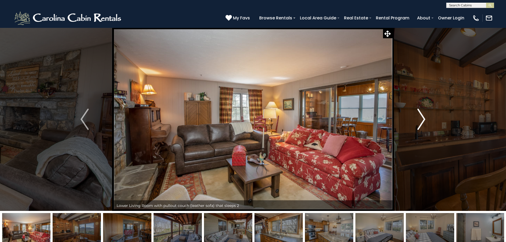
click at [417, 114] on button "Next" at bounding box center [421, 119] width 58 height 183
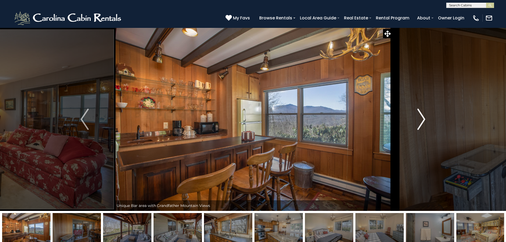
click at [417, 114] on button "Next" at bounding box center [421, 119] width 58 height 183
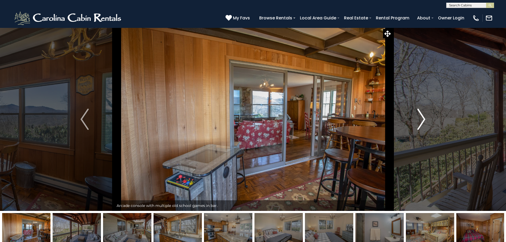
click at [417, 114] on button "Next" at bounding box center [421, 119] width 58 height 183
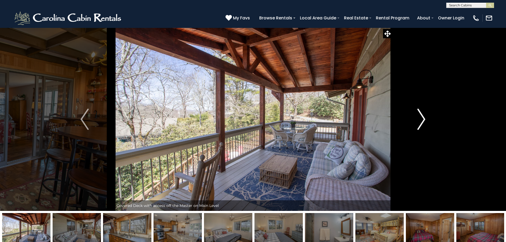
click at [417, 114] on button "Next" at bounding box center [421, 119] width 58 height 183
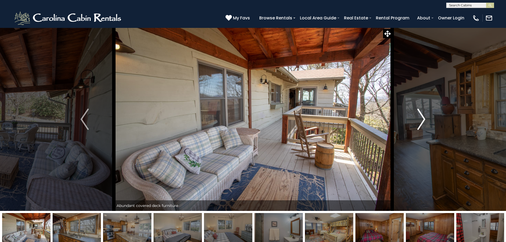
click at [417, 114] on button "Next" at bounding box center [421, 119] width 58 height 183
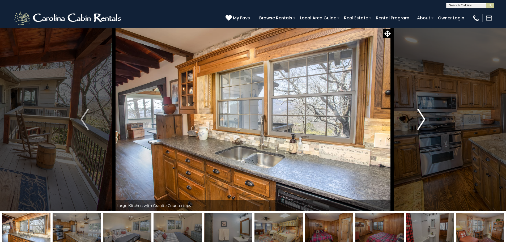
click at [417, 114] on button "Next" at bounding box center [421, 119] width 58 height 183
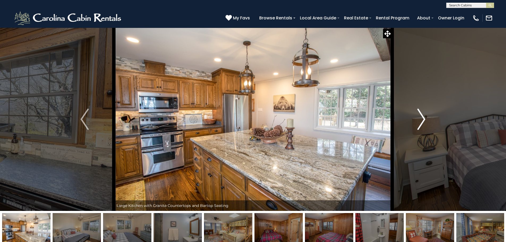
click at [417, 114] on button "Next" at bounding box center [421, 119] width 58 height 183
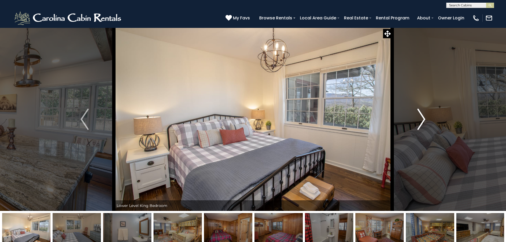
click at [417, 114] on button "Next" at bounding box center [421, 119] width 58 height 183
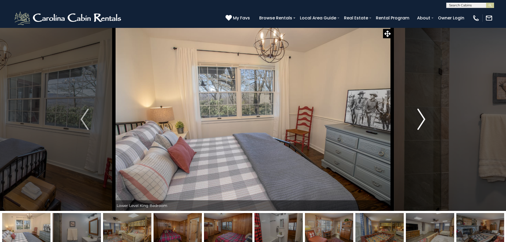
click at [417, 114] on button "Next" at bounding box center [421, 119] width 58 height 183
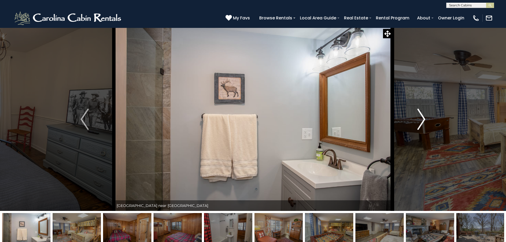
click at [417, 114] on button "Next" at bounding box center [421, 119] width 58 height 183
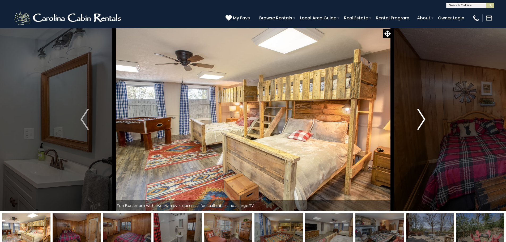
click at [419, 110] on img "Next" at bounding box center [421, 119] width 8 height 21
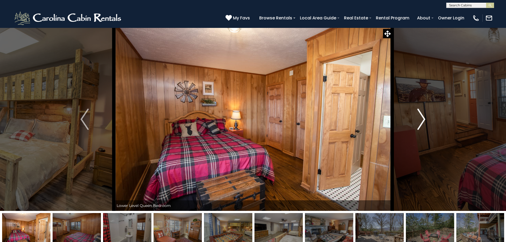
click at [419, 110] on img "Next" at bounding box center [421, 119] width 8 height 21
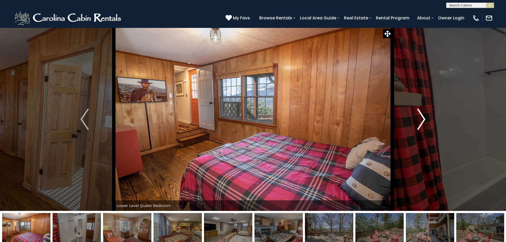
click at [419, 110] on img "Next" at bounding box center [421, 119] width 8 height 21
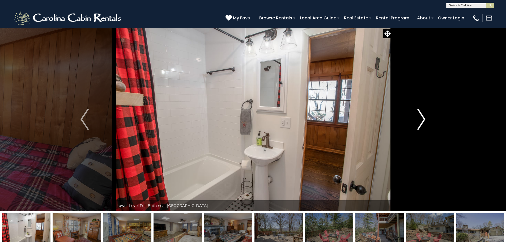
click at [419, 110] on img "Next" at bounding box center [421, 119] width 8 height 21
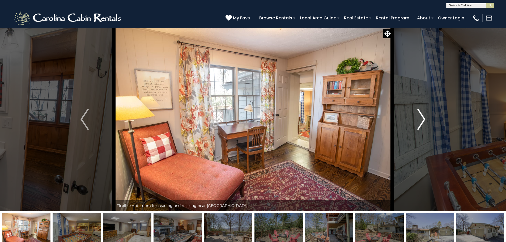
click at [419, 110] on img "Next" at bounding box center [421, 119] width 8 height 21
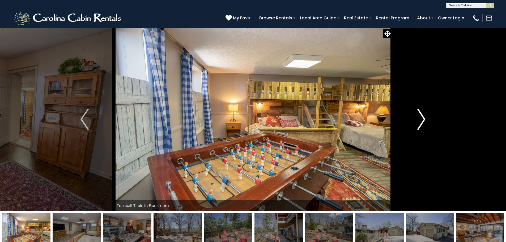
click at [419, 110] on img "Next" at bounding box center [421, 119] width 8 height 21
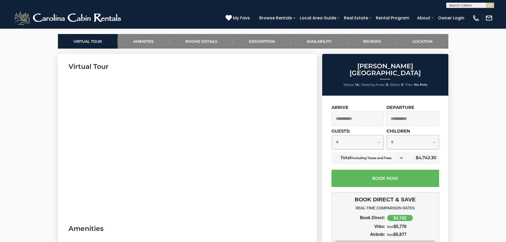
scroll to position [310, 0]
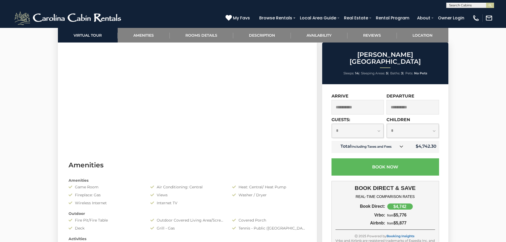
click at [365, 100] on input "**********" at bounding box center [358, 107] width 53 height 15
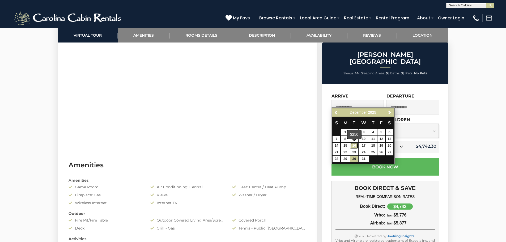
click at [354, 146] on link "16" at bounding box center [354, 146] width 8 height 6
type input "**********"
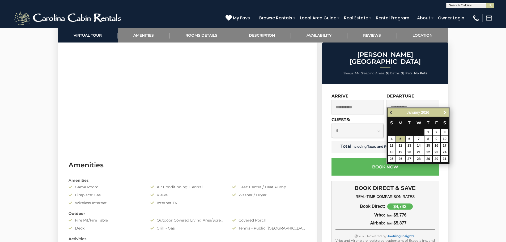
click at [391, 111] on span "Previous" at bounding box center [391, 113] width 4 height 4
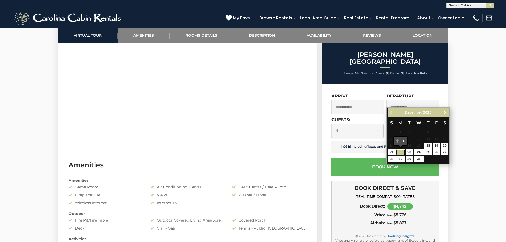
click at [403, 153] on link "22" at bounding box center [400, 152] width 9 height 6
type input "**********"
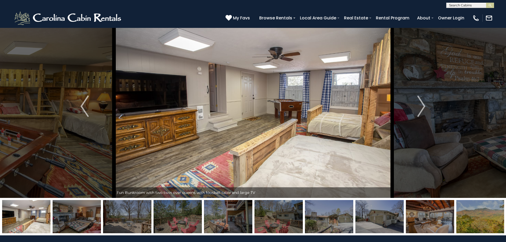
scroll to position [0, 0]
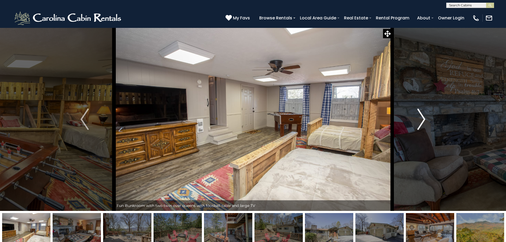
click at [417, 116] on button "Next" at bounding box center [421, 119] width 58 height 183
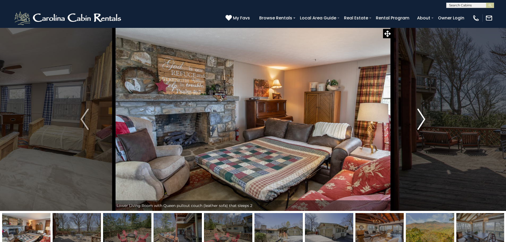
click at [417, 116] on button "Next" at bounding box center [421, 119] width 58 height 183
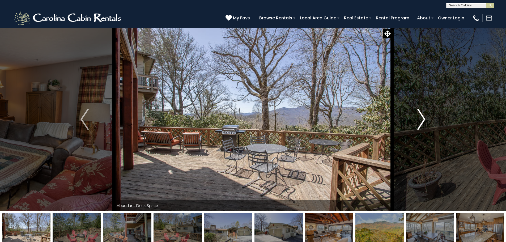
click at [417, 116] on button "Next" at bounding box center [421, 119] width 58 height 183
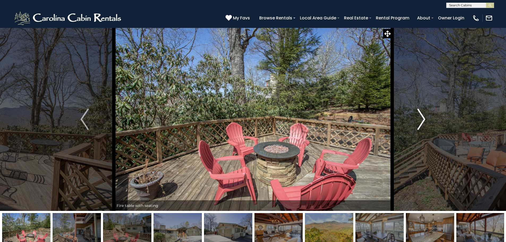
click at [417, 116] on button "Next" at bounding box center [421, 119] width 58 height 183
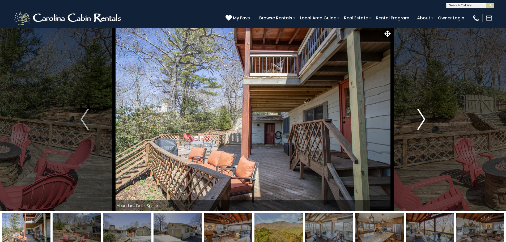
click at [417, 116] on button "Next" at bounding box center [421, 119] width 58 height 183
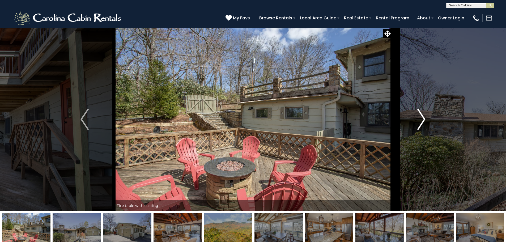
click at [417, 116] on button "Next" at bounding box center [421, 119] width 58 height 183
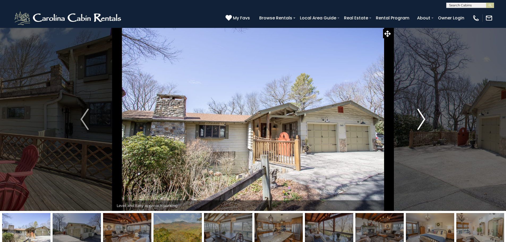
click at [417, 116] on button "Next" at bounding box center [421, 119] width 58 height 183
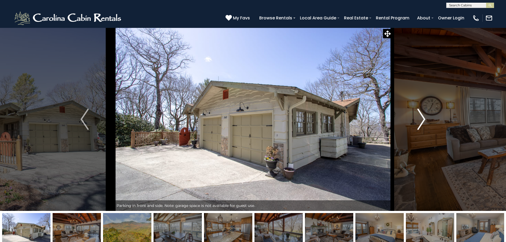
click at [417, 116] on button "Next" at bounding box center [421, 119] width 58 height 183
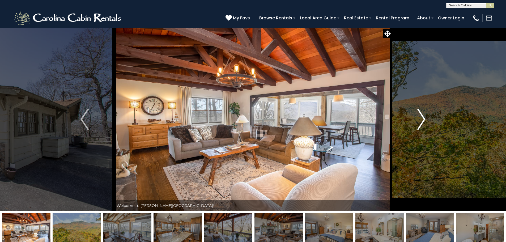
click at [417, 116] on button "Next" at bounding box center [421, 119] width 58 height 183
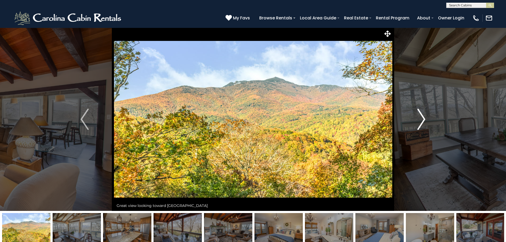
click at [417, 116] on button "Next" at bounding box center [421, 119] width 58 height 183
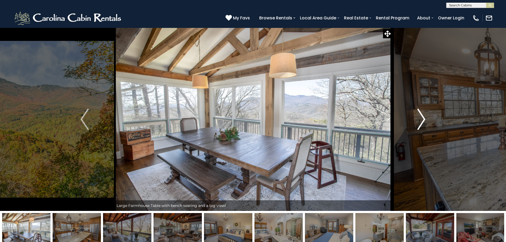
click at [417, 116] on button "Next" at bounding box center [421, 119] width 58 height 183
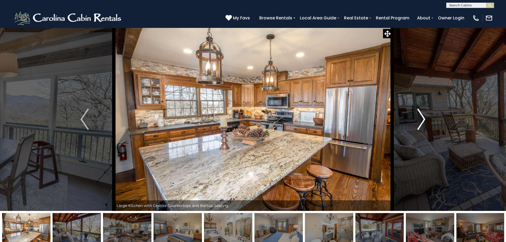
click at [417, 116] on button "Next" at bounding box center [421, 119] width 58 height 183
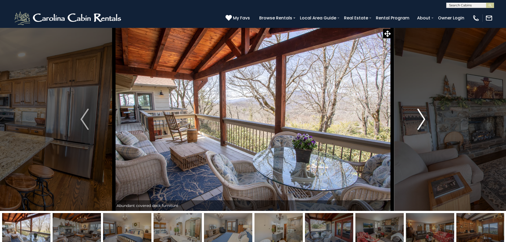
click at [417, 116] on button "Next" at bounding box center [421, 119] width 58 height 183
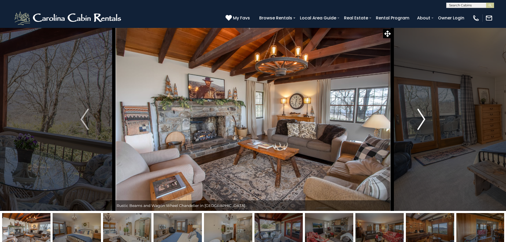
click at [417, 116] on button "Next" at bounding box center [421, 119] width 58 height 183
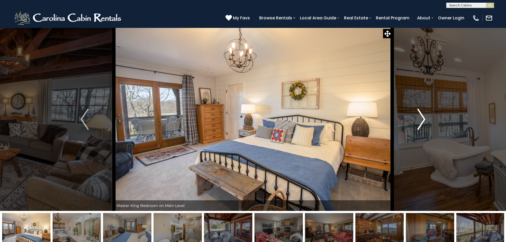
click at [417, 116] on button "Next" at bounding box center [421, 119] width 58 height 183
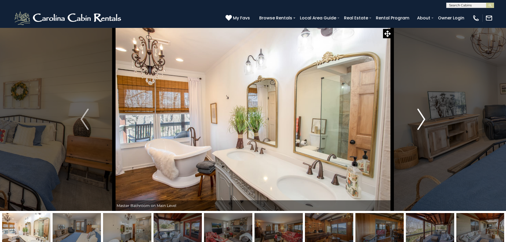
click at [417, 116] on button "Next" at bounding box center [421, 119] width 58 height 183
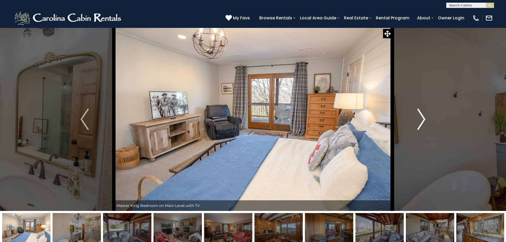
click at [417, 116] on button "Next" at bounding box center [421, 119] width 58 height 183
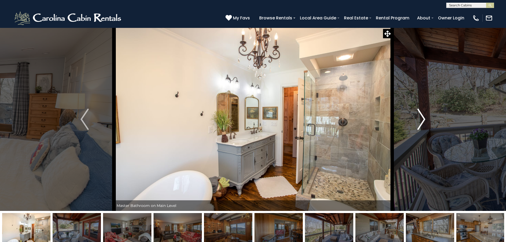
click at [417, 116] on button "Next" at bounding box center [421, 119] width 58 height 183
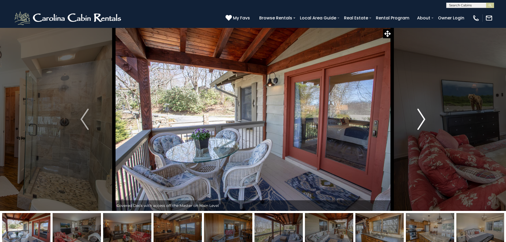
click at [417, 116] on button "Next" at bounding box center [421, 119] width 58 height 183
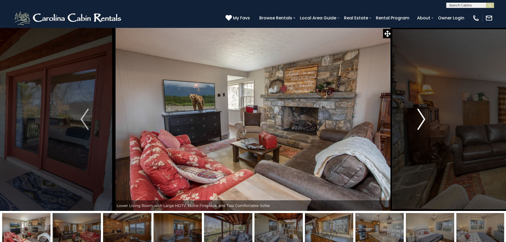
click at [417, 116] on button "Next" at bounding box center [421, 119] width 58 height 183
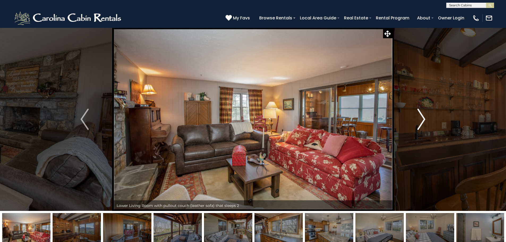
click at [417, 116] on button "Next" at bounding box center [421, 119] width 58 height 183
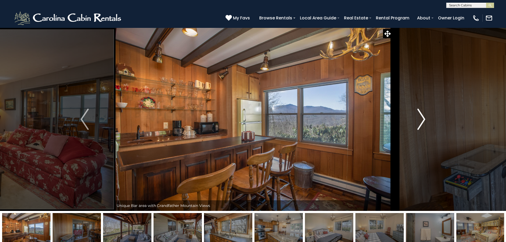
click at [417, 116] on button "Next" at bounding box center [421, 119] width 58 height 183
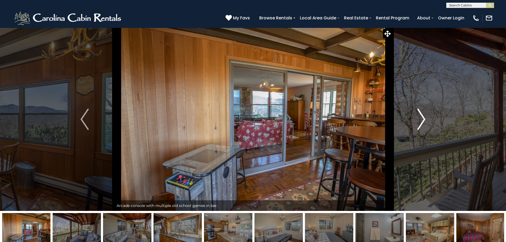
click at [417, 116] on button "Next" at bounding box center [421, 119] width 58 height 183
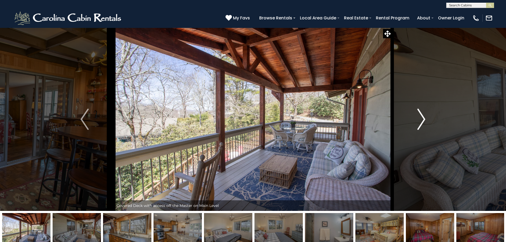
click at [417, 116] on button "Next" at bounding box center [421, 119] width 58 height 183
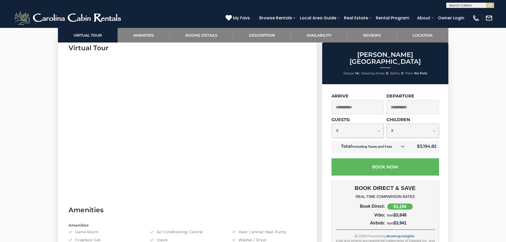
scroll to position [266, 0]
click at [400, 100] on input "**********" at bounding box center [413, 107] width 53 height 15
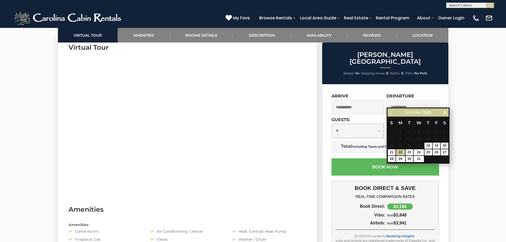
click at [366, 103] on input "**********" at bounding box center [358, 107] width 53 height 15
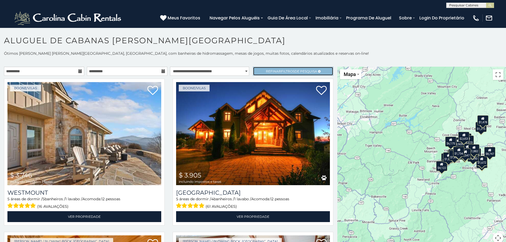
click at [287, 73] on font "filtros" at bounding box center [288, 71] width 14 height 4
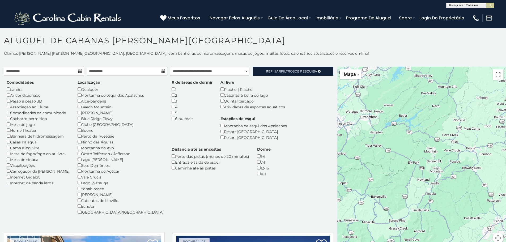
click at [172, 115] on div "5" at bounding box center [192, 113] width 41 height 6
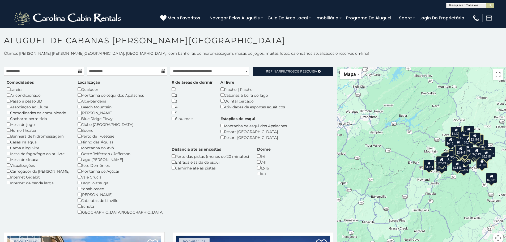
click at [78, 128] on div "Boone" at bounding box center [121, 130] width 86 height 6
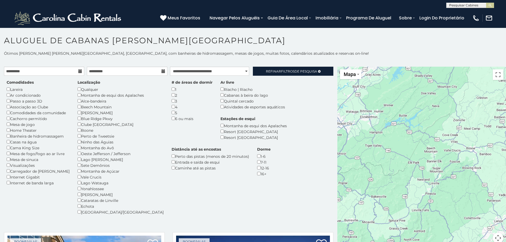
click at [221, 133] on div "Resort [GEOGRAPHIC_DATA]" at bounding box center [254, 132] width 66 height 6
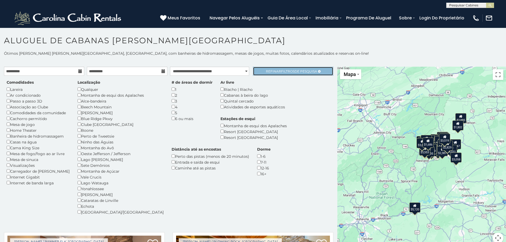
click at [275, 72] on font "Refinar" at bounding box center [273, 71] width 15 height 4
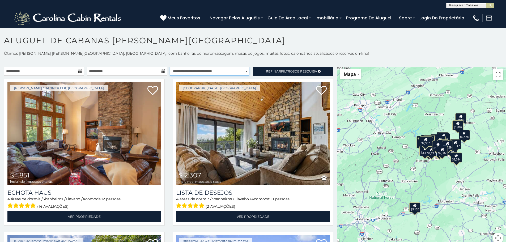
click at [226, 70] on select "**********" at bounding box center [209, 71] width 79 height 9
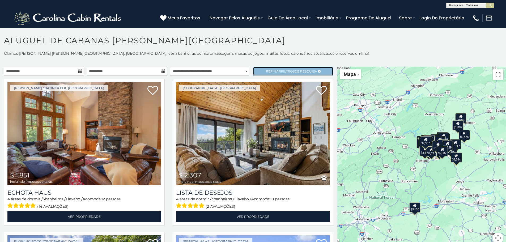
click at [259, 73] on link "Refinar filtros de pesquisa" at bounding box center [293, 71] width 80 height 9
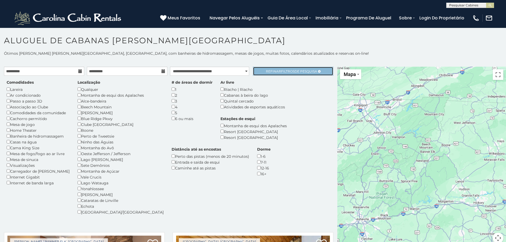
click at [285, 73] on font "filtros" at bounding box center [288, 71] width 14 height 4
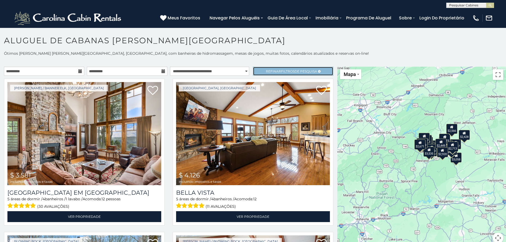
click at [285, 73] on font "filtros" at bounding box center [288, 71] width 14 height 4
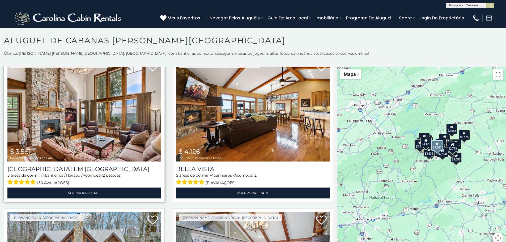
scroll to position [133, 0]
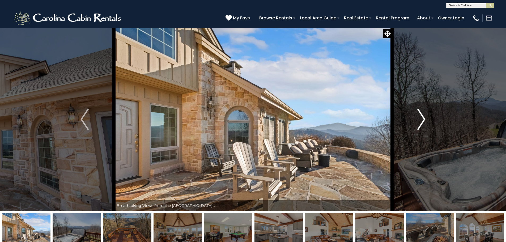
click at [426, 118] on button "Next" at bounding box center [421, 119] width 58 height 183
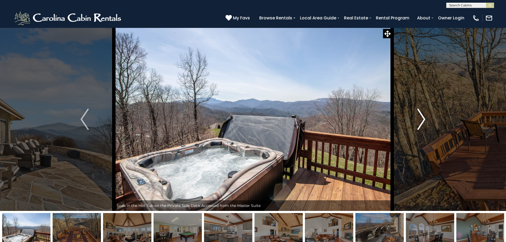
click at [426, 118] on button "Next" at bounding box center [421, 119] width 58 height 183
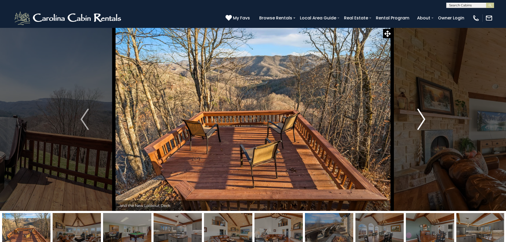
click at [426, 118] on button "Next" at bounding box center [421, 119] width 58 height 183
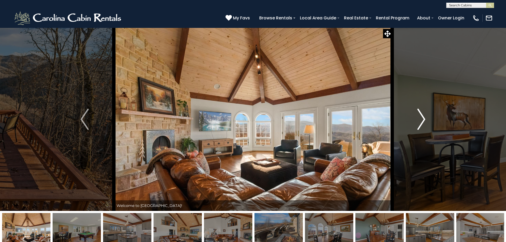
click at [426, 118] on button "Next" at bounding box center [421, 119] width 58 height 183
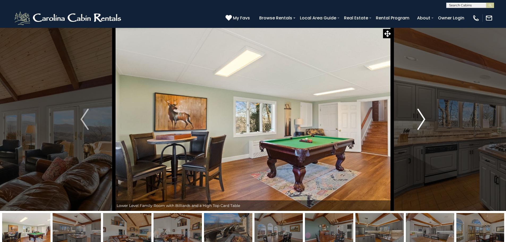
click at [426, 118] on button "Next" at bounding box center [421, 119] width 58 height 183
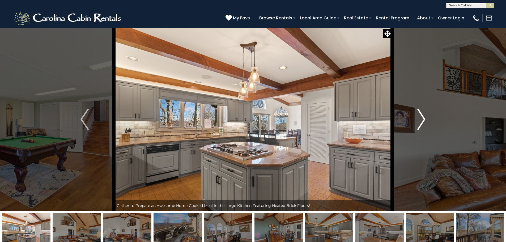
click at [426, 118] on button "Next" at bounding box center [421, 119] width 58 height 183
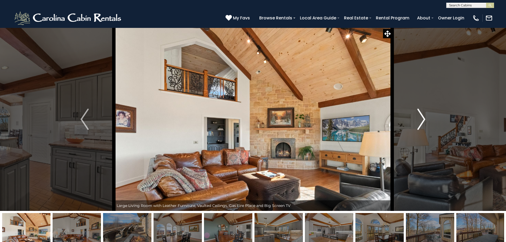
click at [426, 118] on button "Next" at bounding box center [421, 119] width 58 height 183
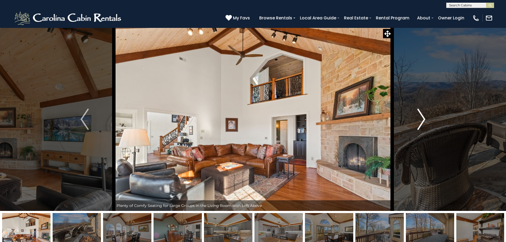
click at [426, 118] on button "Next" at bounding box center [421, 119] width 58 height 183
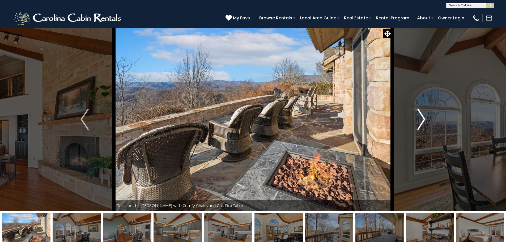
click at [426, 118] on button "Next" at bounding box center [421, 119] width 58 height 183
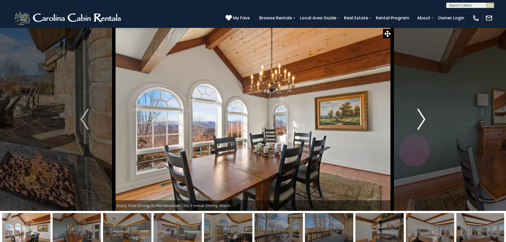
click at [426, 118] on button "Next" at bounding box center [421, 119] width 58 height 183
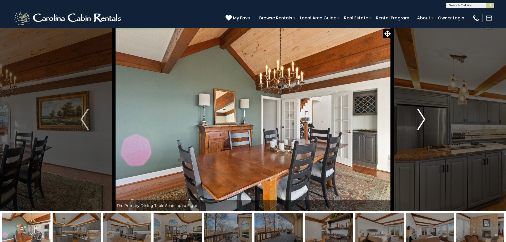
click at [426, 118] on button "Next" at bounding box center [421, 119] width 58 height 183
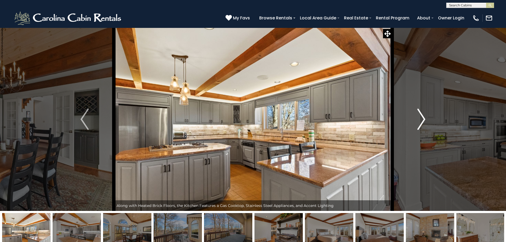
click at [426, 118] on button "Next" at bounding box center [421, 119] width 58 height 183
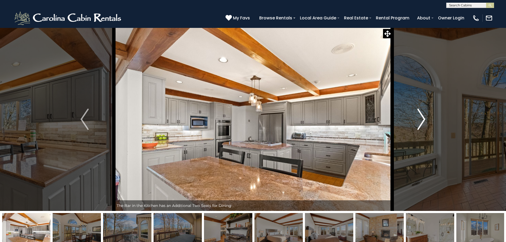
click at [426, 118] on button "Next" at bounding box center [421, 119] width 58 height 183
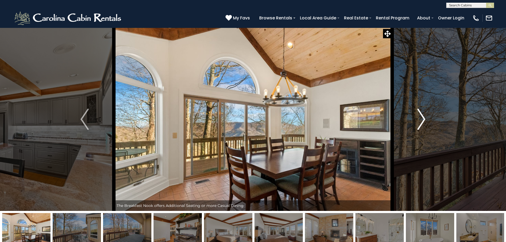
click at [426, 118] on button "Next" at bounding box center [421, 119] width 58 height 183
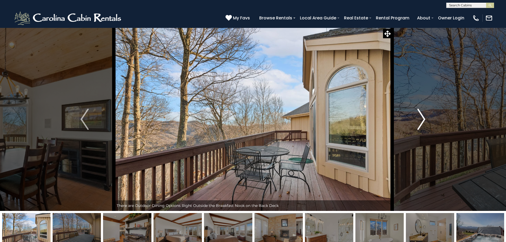
click at [426, 118] on button "Next" at bounding box center [421, 119] width 58 height 183
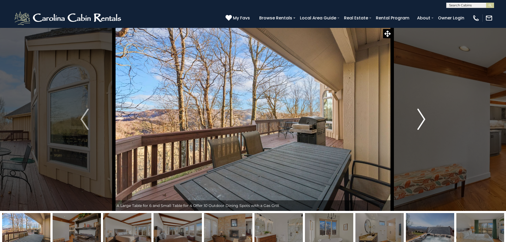
click at [426, 118] on button "Next" at bounding box center [421, 119] width 58 height 183
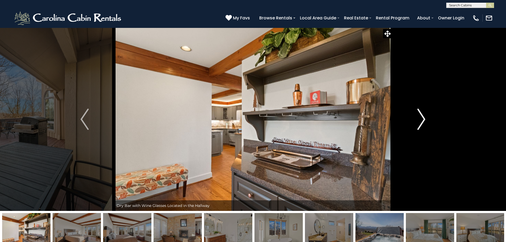
click at [426, 118] on button "Next" at bounding box center [421, 119] width 58 height 183
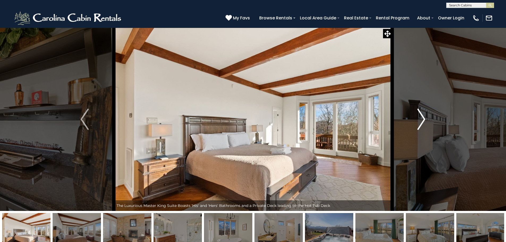
click at [426, 118] on button "Next" at bounding box center [421, 119] width 58 height 183
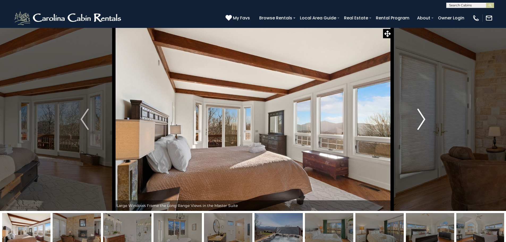
click at [426, 118] on button "Next" at bounding box center [421, 119] width 58 height 183
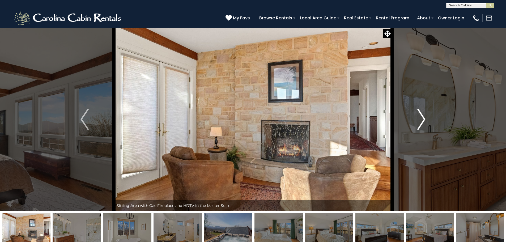
click at [426, 118] on button "Next" at bounding box center [421, 119] width 58 height 183
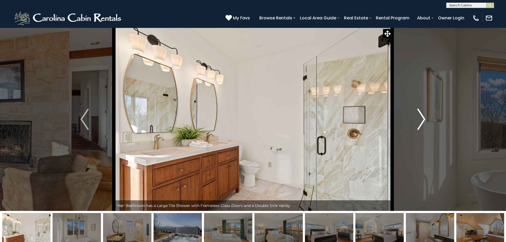
click at [426, 118] on button "Next" at bounding box center [421, 119] width 58 height 183
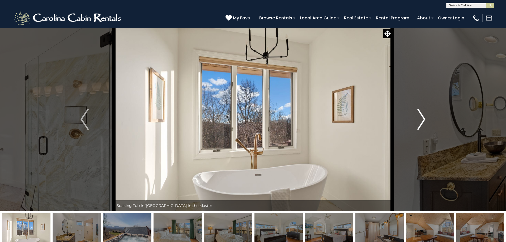
click at [426, 118] on button "Next" at bounding box center [421, 119] width 58 height 183
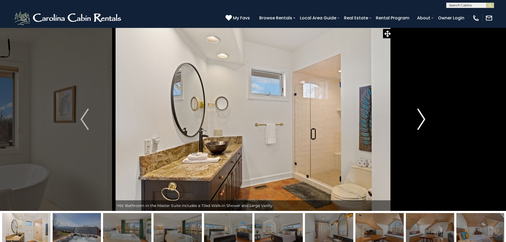
click at [426, 118] on button "Next" at bounding box center [421, 119] width 58 height 183
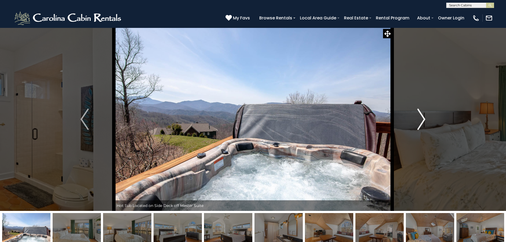
click at [426, 118] on button "Next" at bounding box center [421, 119] width 58 height 183
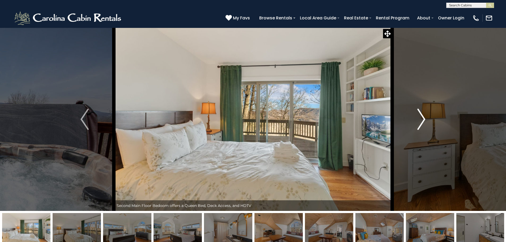
click at [426, 118] on button "Next" at bounding box center [421, 119] width 58 height 183
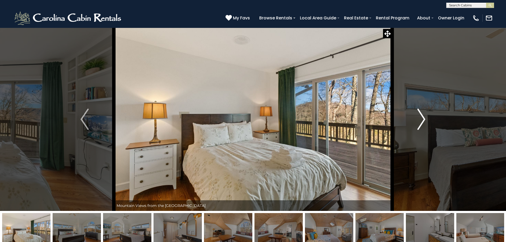
click at [426, 118] on button "Next" at bounding box center [421, 119] width 58 height 183
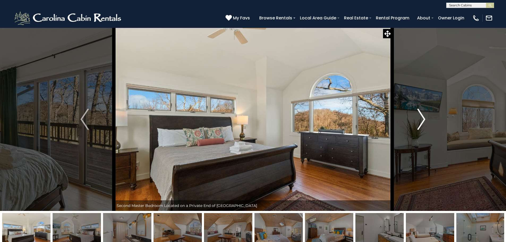
click at [426, 118] on button "Next" at bounding box center [421, 119] width 58 height 183
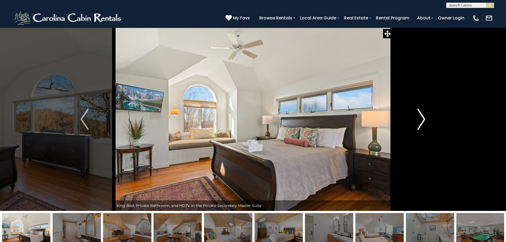
click at [426, 118] on button "Next" at bounding box center [421, 119] width 58 height 183
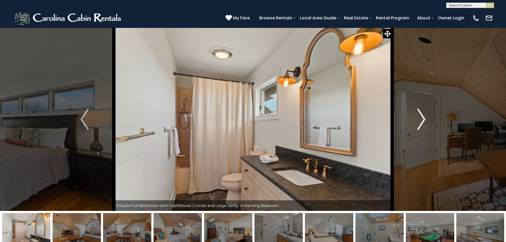
click at [426, 118] on button "Next" at bounding box center [421, 119] width 58 height 183
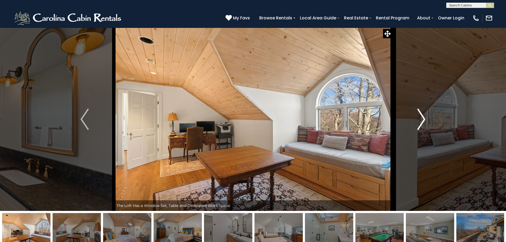
click at [426, 118] on button "Next" at bounding box center [421, 119] width 58 height 183
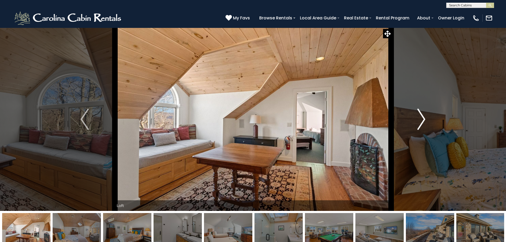
click at [426, 118] on button "Next" at bounding box center [421, 119] width 58 height 183
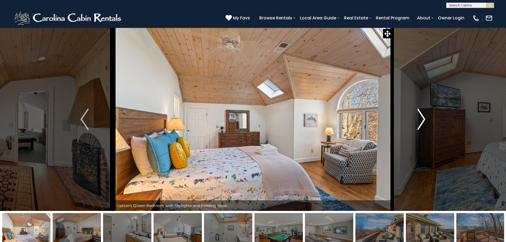
click at [426, 118] on button "Next" at bounding box center [421, 119] width 58 height 183
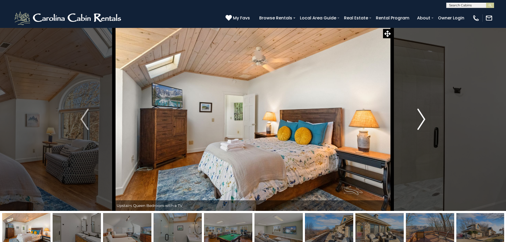
click at [426, 118] on button "Next" at bounding box center [421, 119] width 58 height 183
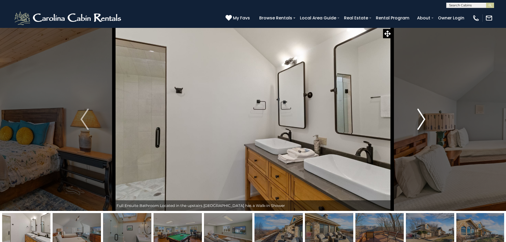
click at [426, 118] on button "Next" at bounding box center [421, 119] width 58 height 183
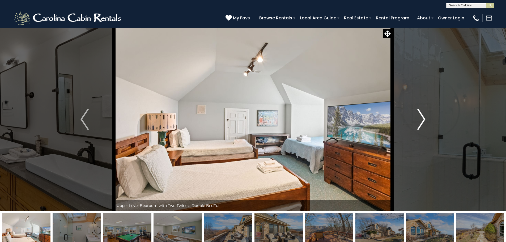
click at [426, 118] on button "Next" at bounding box center [421, 119] width 58 height 183
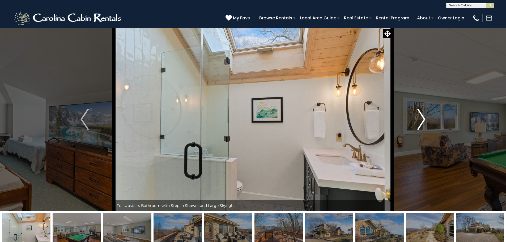
click at [426, 118] on button "Next" at bounding box center [421, 119] width 58 height 183
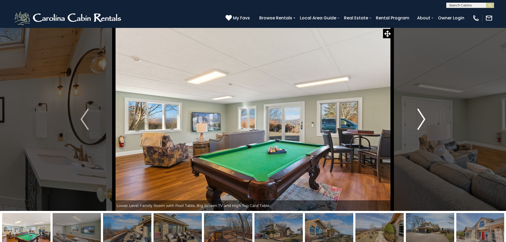
click at [426, 118] on button "Next" at bounding box center [421, 119] width 58 height 183
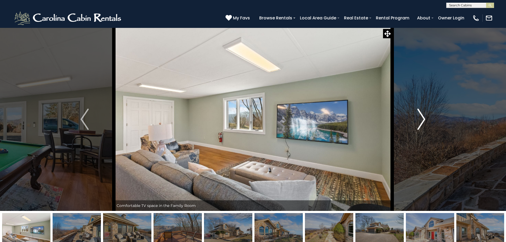
click at [426, 118] on button "Next" at bounding box center [421, 119] width 58 height 183
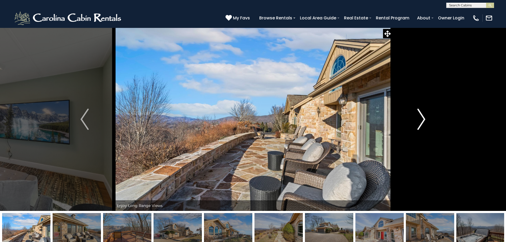
click at [426, 118] on button "Next" at bounding box center [421, 119] width 58 height 183
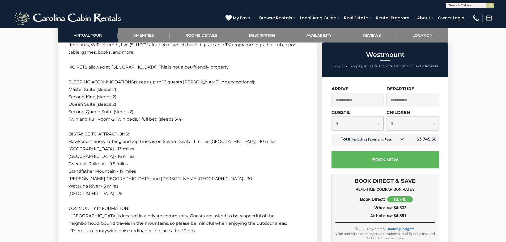
scroll to position [1196, 0]
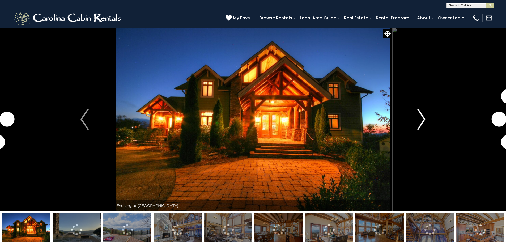
click at [421, 125] on img "Next" at bounding box center [421, 119] width 8 height 21
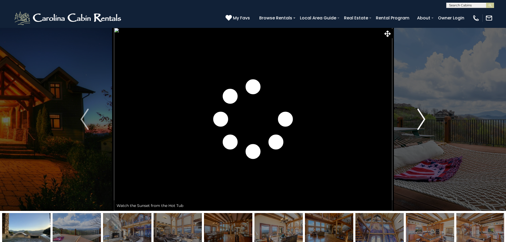
click at [421, 125] on img "Next" at bounding box center [421, 119] width 8 height 21
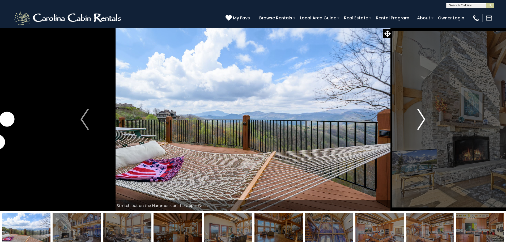
click at [421, 125] on img "Next" at bounding box center [421, 119] width 8 height 21
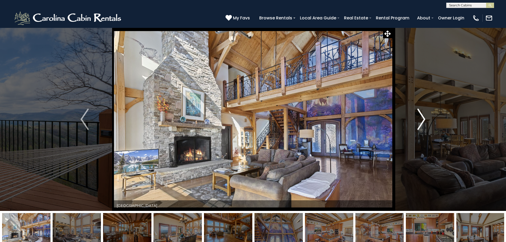
click at [421, 125] on img "Next" at bounding box center [421, 119] width 8 height 21
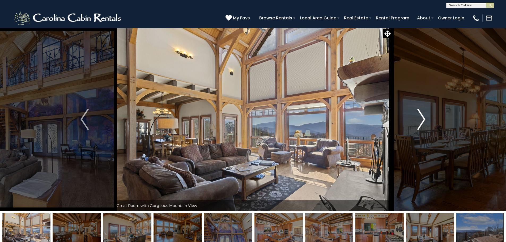
click at [421, 125] on img "Next" at bounding box center [421, 119] width 8 height 21
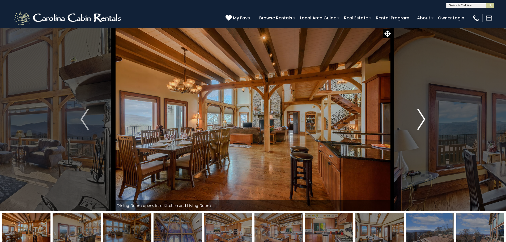
click at [421, 125] on img "Next" at bounding box center [421, 119] width 8 height 21
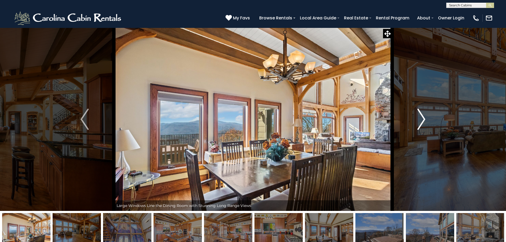
click at [421, 125] on img "Next" at bounding box center [421, 119] width 8 height 21
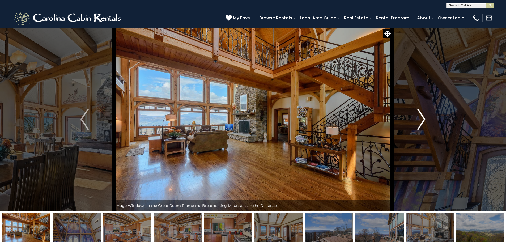
click at [418, 120] on img "Next" at bounding box center [421, 119] width 8 height 21
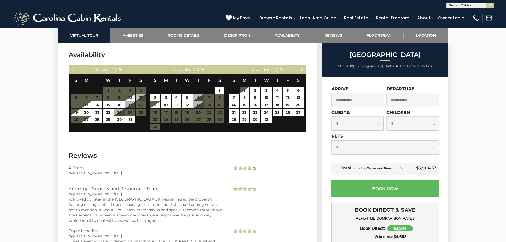
scroll to position [1550, 0]
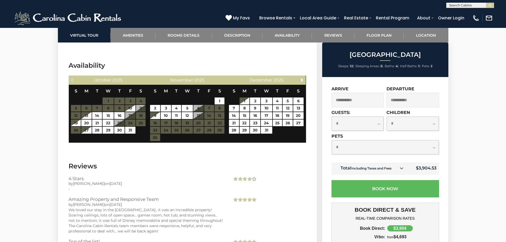
click at [363, 166] on td "Total Including Taxes and Fees" at bounding box center [370, 169] width 77 height 12
click at [405, 169] on link at bounding box center [401, 168] width 7 height 7
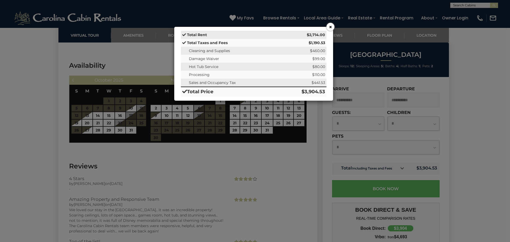
click at [401, 169] on div "× Total Rent $2,714.00 Total Taxes and Fees $1,190.53 Cleaning and Supplies $46…" at bounding box center [255, 121] width 510 height 242
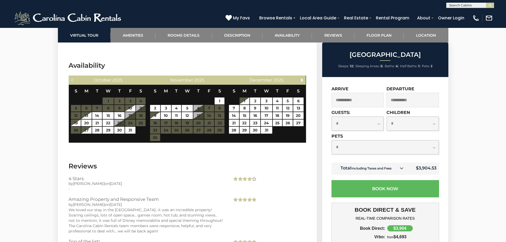
click at [401, 169] on icon at bounding box center [402, 168] width 4 height 4
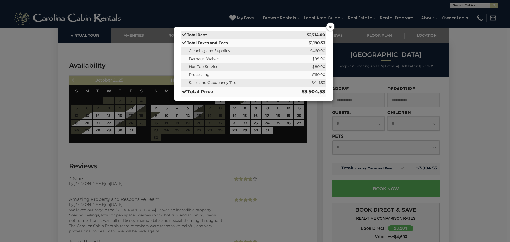
click at [183, 34] on icon at bounding box center [184, 35] width 4 height 4
click at [187, 35] on strong "Total Rent" at bounding box center [197, 34] width 20 height 5
click at [328, 29] on button "×" at bounding box center [331, 27] width 8 height 8
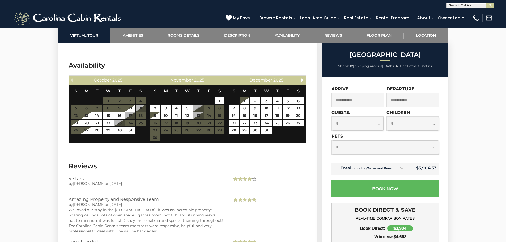
click at [350, 106] on input "**********" at bounding box center [358, 100] width 53 height 15
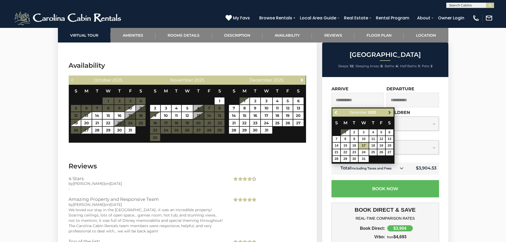
click at [388, 113] on span "Next" at bounding box center [390, 113] width 4 height 4
click at [332, 112] on div "Previous Next January 2026 S M T W T F S 1 2 3 4 5 6 7 8 9 10 11 12 13 14 15 16…" at bounding box center [363, 135] width 63 height 57
click at [335, 112] on span "Previous" at bounding box center [336, 113] width 4 height 4
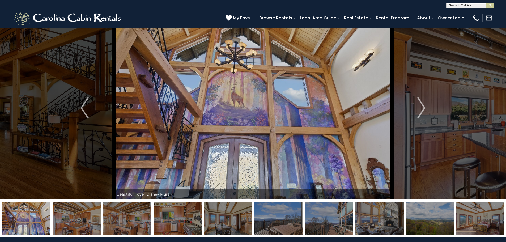
scroll to position [0, 0]
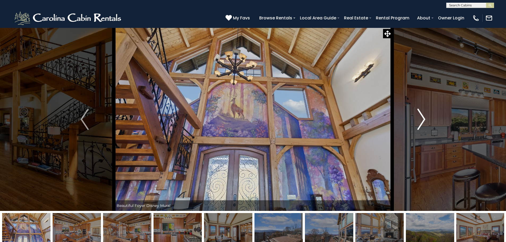
click at [428, 120] on button "Next" at bounding box center [421, 119] width 58 height 183
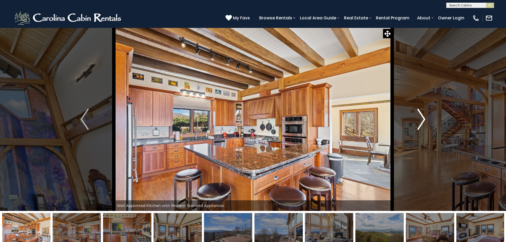
click at [422, 120] on img "Next" at bounding box center [421, 119] width 8 height 21
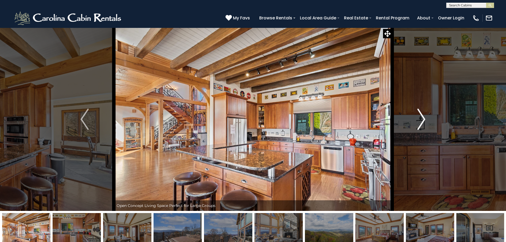
click at [422, 120] on img "Next" at bounding box center [421, 119] width 8 height 21
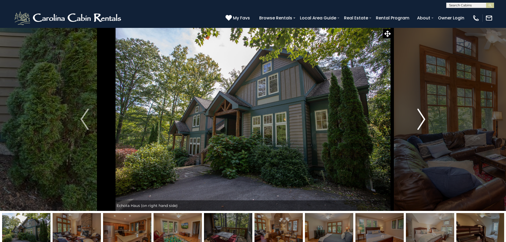
click at [410, 113] on button "Next" at bounding box center [421, 119] width 58 height 183
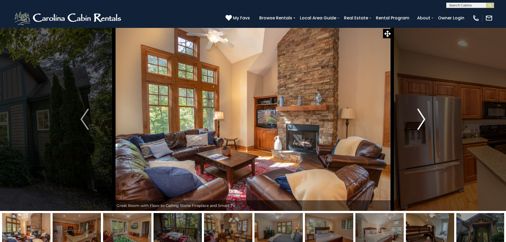
click at [410, 113] on button "Next" at bounding box center [421, 119] width 58 height 183
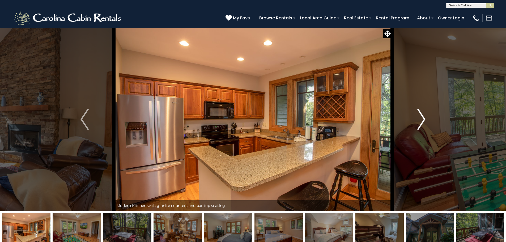
click at [410, 113] on button "Next" at bounding box center [421, 119] width 58 height 183
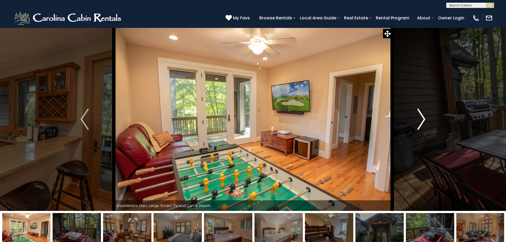
click at [410, 113] on button "Next" at bounding box center [421, 119] width 58 height 183
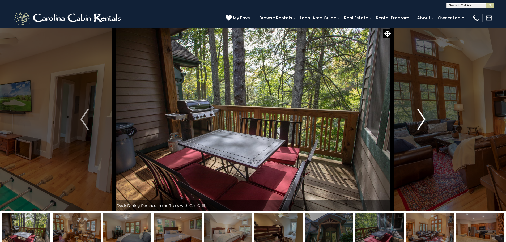
click at [410, 113] on button "Next" at bounding box center [421, 119] width 58 height 183
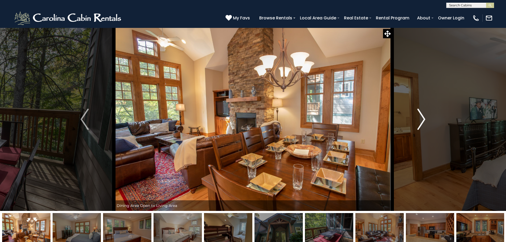
click at [410, 113] on button "Next" at bounding box center [421, 119] width 58 height 183
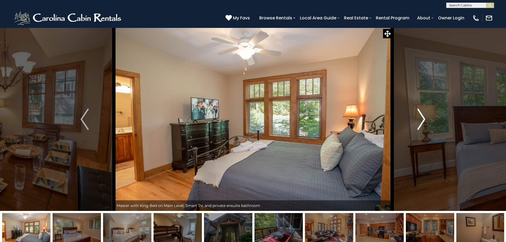
click at [410, 113] on button "Next" at bounding box center [421, 119] width 58 height 183
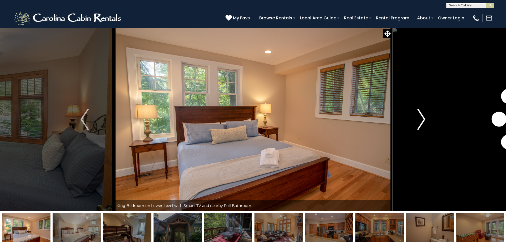
click at [410, 113] on button "Next" at bounding box center [421, 119] width 58 height 183
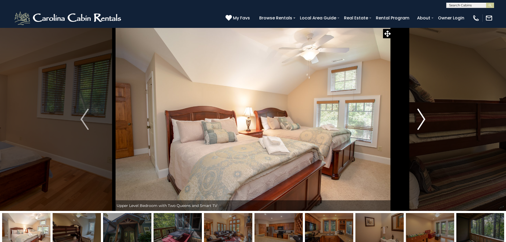
click at [410, 113] on button "Next" at bounding box center [421, 119] width 58 height 183
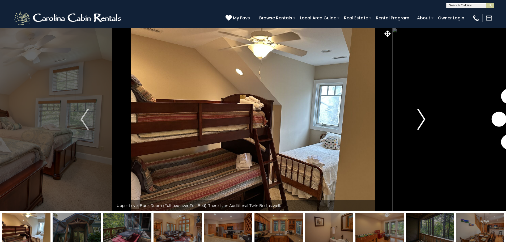
click at [410, 113] on button "Next" at bounding box center [421, 119] width 58 height 183
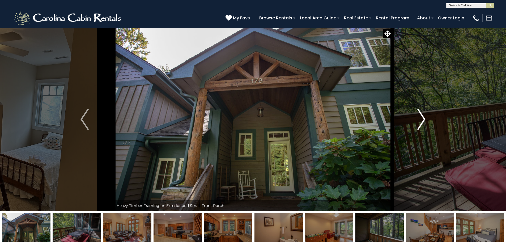
click at [410, 113] on button "Next" at bounding box center [421, 119] width 58 height 183
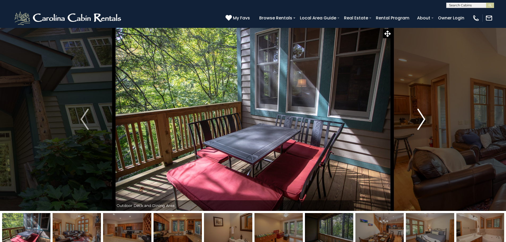
click at [410, 113] on button "Next" at bounding box center [421, 119] width 58 height 183
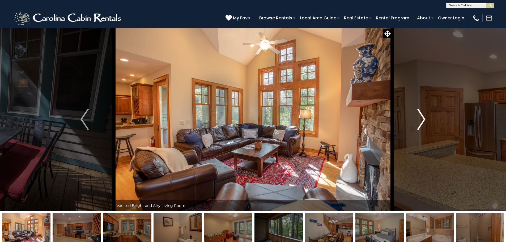
click at [410, 113] on button "Next" at bounding box center [421, 119] width 58 height 183
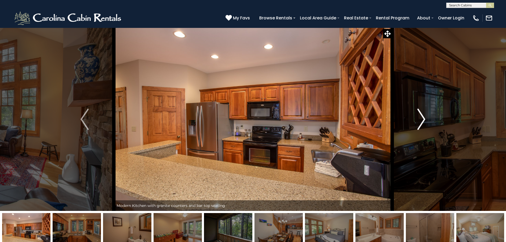
click at [410, 113] on button "Next" at bounding box center [421, 119] width 58 height 183
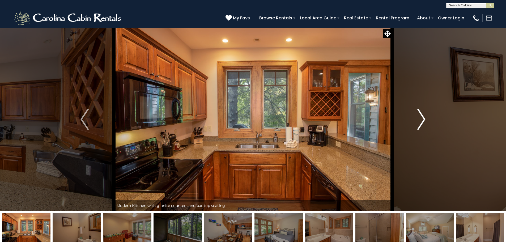
click at [410, 113] on button "Next" at bounding box center [421, 119] width 58 height 183
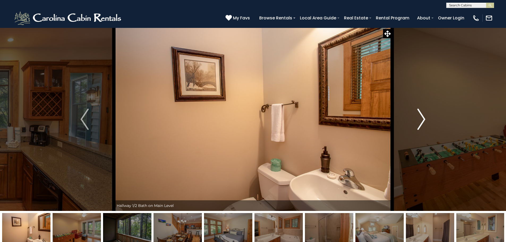
click at [410, 113] on button "Next" at bounding box center [421, 119] width 58 height 183
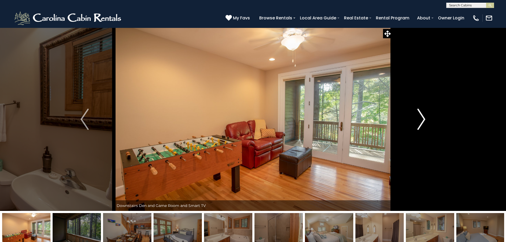
drag, startPoint x: 410, startPoint y: 115, endPoint x: 410, endPoint y: 112, distance: 3.2
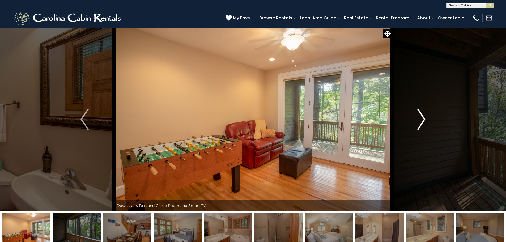
click at [410, 113] on button "Next" at bounding box center [421, 119] width 58 height 183
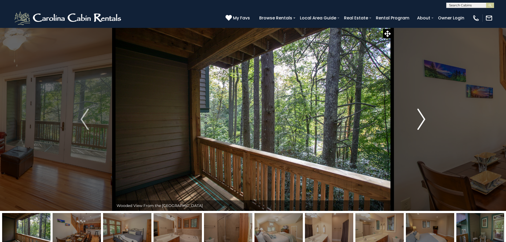
drag, startPoint x: 426, startPoint y: 109, endPoint x: 426, endPoint y: 112, distance: 2.7
click at [426, 112] on button "Next" at bounding box center [421, 119] width 58 height 183
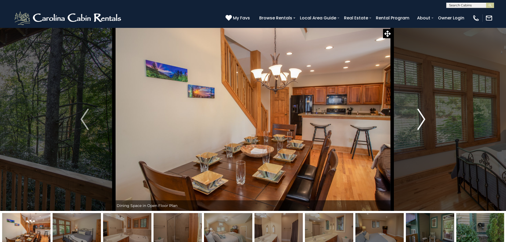
click at [426, 129] on button "Next" at bounding box center [421, 119] width 58 height 183
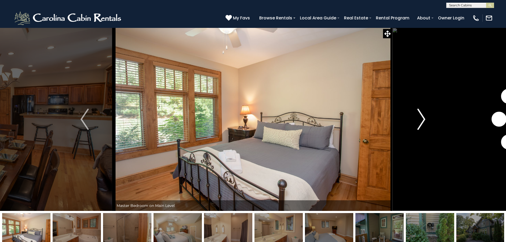
click at [426, 129] on button "Next" at bounding box center [421, 119] width 58 height 183
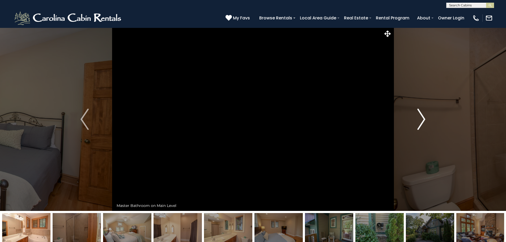
click at [426, 130] on button "Next" at bounding box center [421, 119] width 58 height 183
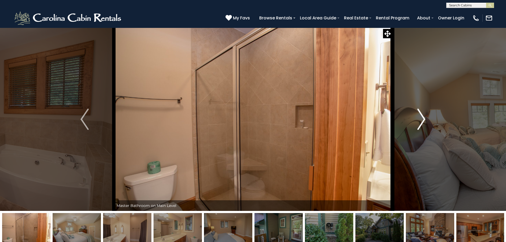
click at [426, 130] on button "Next" at bounding box center [421, 119] width 58 height 183
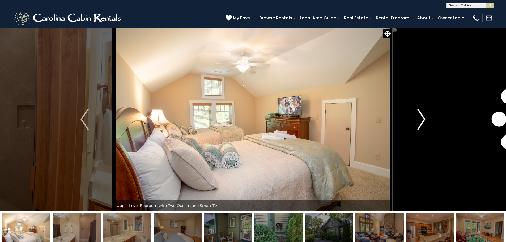
click at [426, 130] on button "Next" at bounding box center [421, 119] width 58 height 183
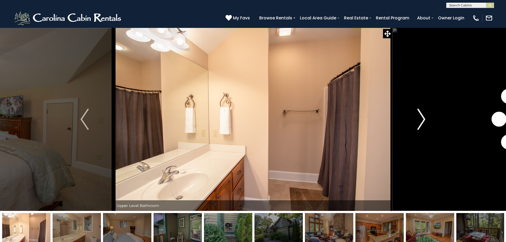
click at [426, 130] on button "Next" at bounding box center [421, 119] width 58 height 183
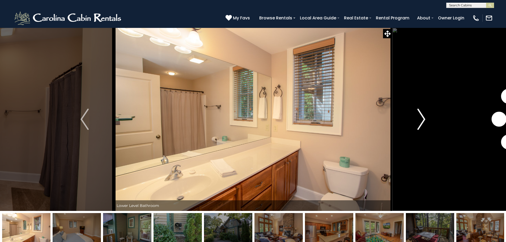
click at [426, 130] on button "Next" at bounding box center [421, 119] width 58 height 183
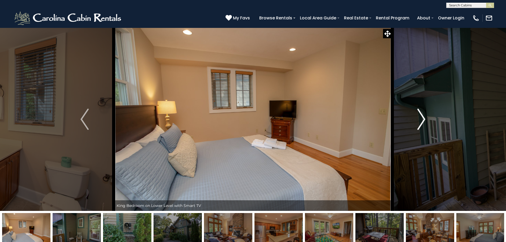
click at [426, 130] on button "Next" at bounding box center [421, 119] width 58 height 183
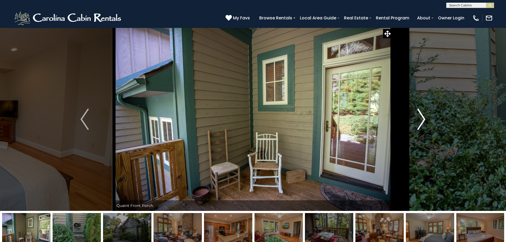
click at [426, 130] on button "Next" at bounding box center [421, 119] width 58 height 183
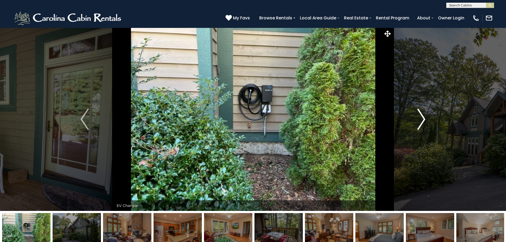
click at [426, 130] on button "Next" at bounding box center [421, 119] width 58 height 183
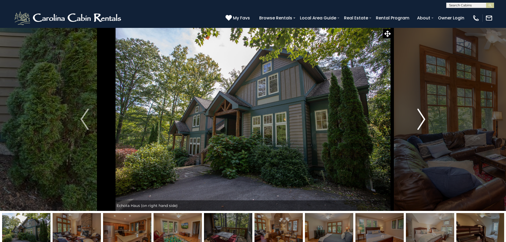
click at [426, 130] on button "Next" at bounding box center [421, 119] width 58 height 183
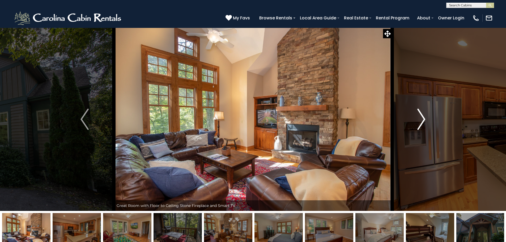
click at [426, 130] on button "Next" at bounding box center [421, 119] width 58 height 183
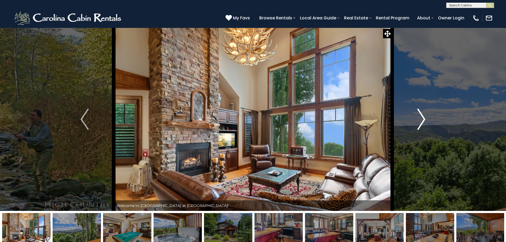
click at [421, 117] on img "Next" at bounding box center [421, 119] width 8 height 21
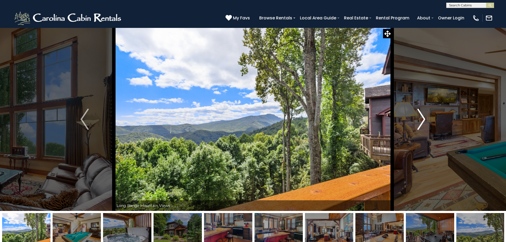
click at [421, 117] on img "Next" at bounding box center [421, 119] width 8 height 21
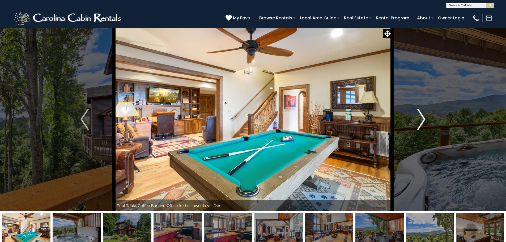
click at [421, 117] on img "Next" at bounding box center [421, 119] width 8 height 21
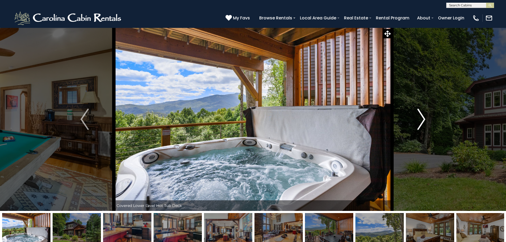
click at [421, 117] on img "Next" at bounding box center [421, 119] width 8 height 21
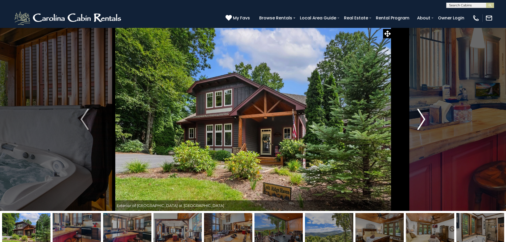
click at [421, 117] on img "Next" at bounding box center [421, 119] width 8 height 21
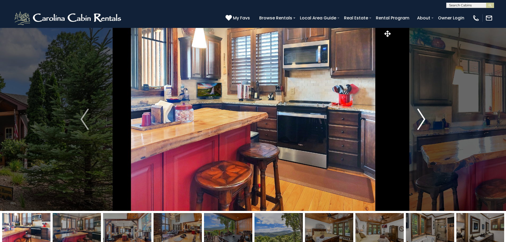
click at [421, 117] on img "Next" at bounding box center [421, 119] width 8 height 21
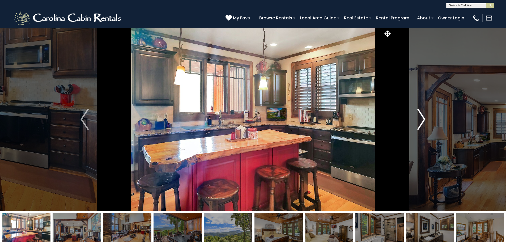
click at [421, 117] on img "Next" at bounding box center [421, 119] width 8 height 21
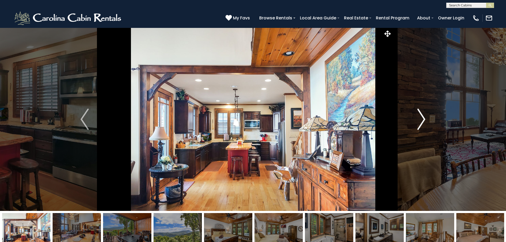
click at [421, 117] on img "Next" at bounding box center [421, 119] width 8 height 21
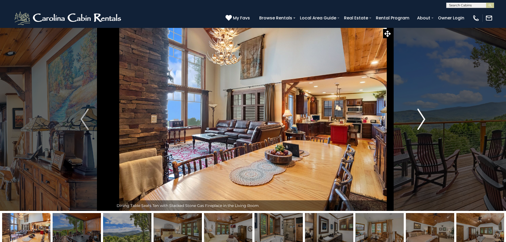
click at [421, 117] on img "Next" at bounding box center [421, 119] width 8 height 21
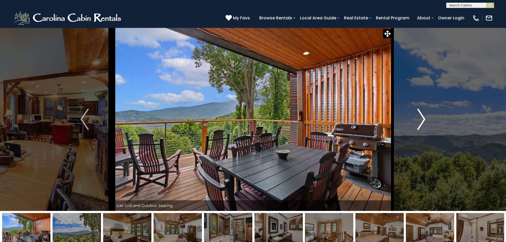
click at [421, 117] on img "Next" at bounding box center [421, 119] width 8 height 21
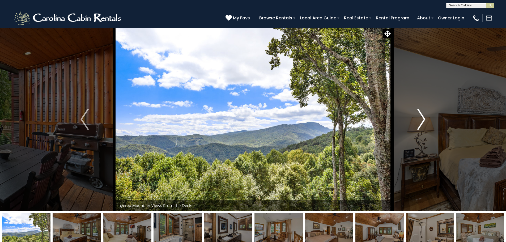
click at [421, 117] on img "Next" at bounding box center [421, 119] width 8 height 21
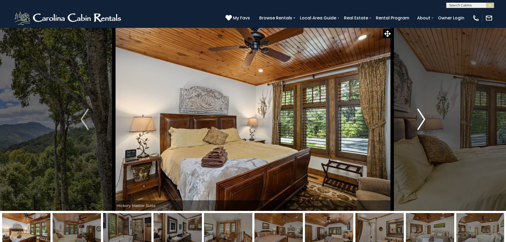
click at [421, 117] on img "Next" at bounding box center [421, 119] width 8 height 21
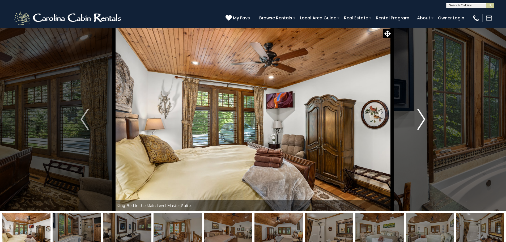
click at [421, 117] on img "Next" at bounding box center [421, 119] width 8 height 21
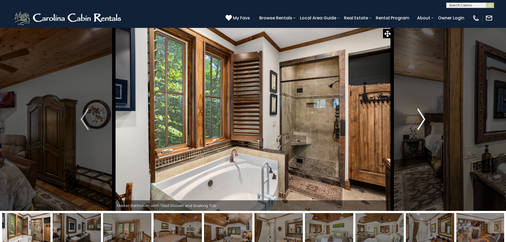
click at [421, 117] on img "Next" at bounding box center [421, 119] width 8 height 21
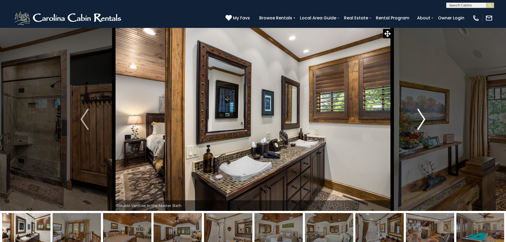
click at [421, 117] on img "Next" at bounding box center [421, 119] width 8 height 21
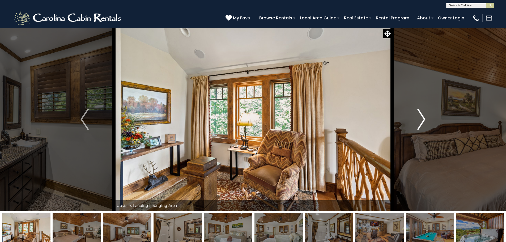
click at [421, 117] on img "Next" at bounding box center [421, 119] width 8 height 21
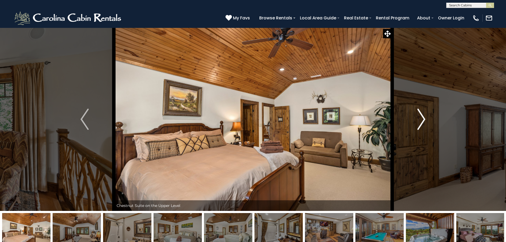
click at [421, 117] on img "Next" at bounding box center [421, 119] width 8 height 21
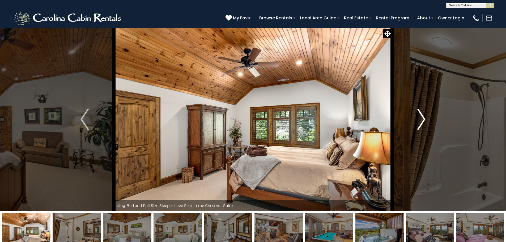
click at [421, 117] on img "Next" at bounding box center [421, 119] width 8 height 21
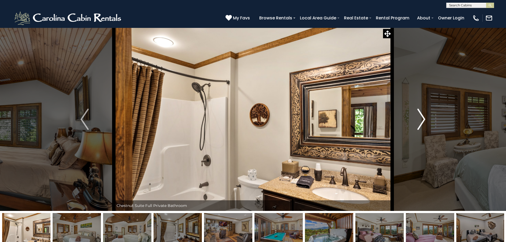
click at [421, 117] on img "Next" at bounding box center [421, 119] width 8 height 21
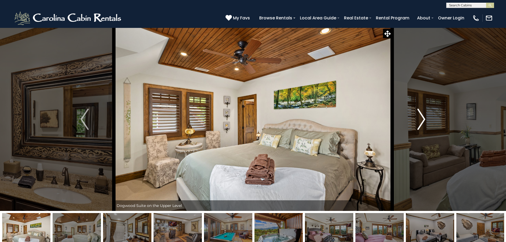
click at [421, 117] on img "Next" at bounding box center [421, 119] width 8 height 21
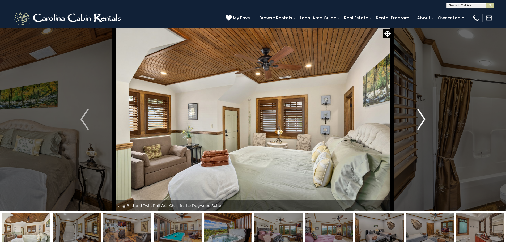
click at [421, 117] on img "Next" at bounding box center [421, 119] width 8 height 21
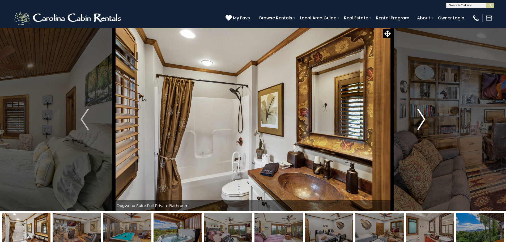
click at [421, 117] on img "Next" at bounding box center [421, 119] width 8 height 21
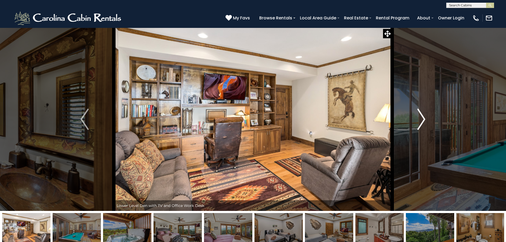
click at [421, 117] on img "Next" at bounding box center [421, 119] width 8 height 21
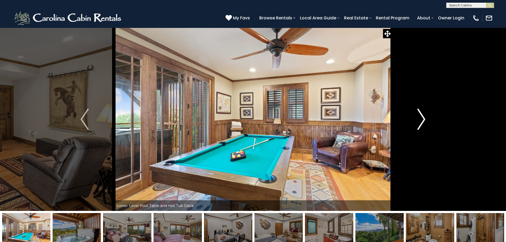
click at [421, 117] on img "Next" at bounding box center [421, 119] width 8 height 21
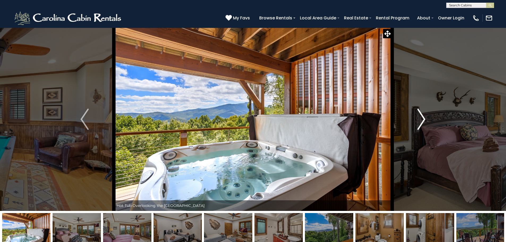
click at [421, 117] on img "Next" at bounding box center [421, 119] width 8 height 21
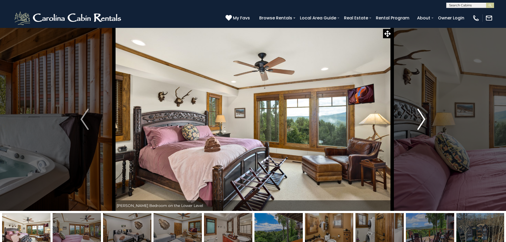
click at [421, 117] on img "Next" at bounding box center [421, 119] width 8 height 21
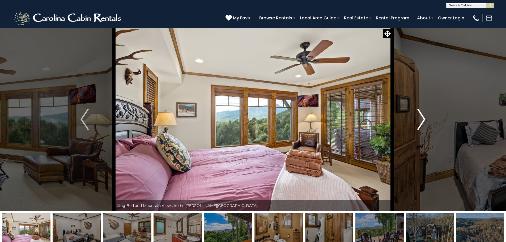
click at [421, 117] on img "Next" at bounding box center [421, 119] width 8 height 21
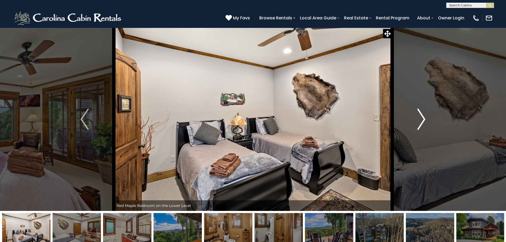
click at [421, 117] on img "Next" at bounding box center [421, 119] width 8 height 21
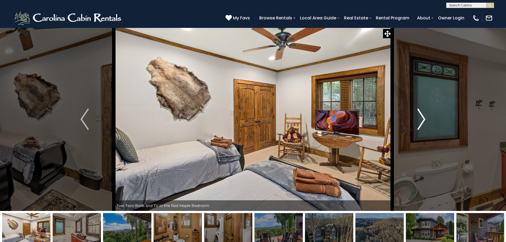
click at [420, 125] on img "Next" at bounding box center [421, 119] width 8 height 21
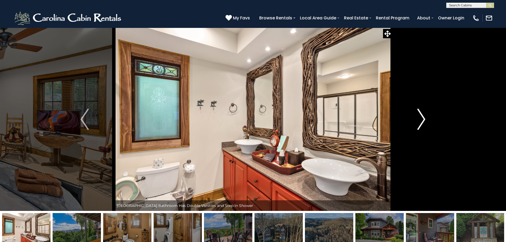
click at [420, 125] on img "Next" at bounding box center [421, 119] width 8 height 21
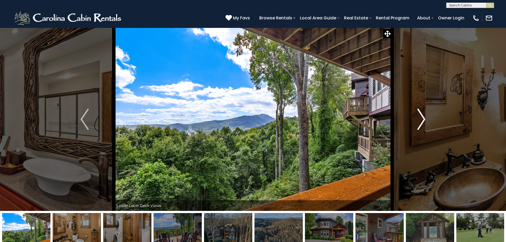
click at [420, 125] on img "Next" at bounding box center [421, 119] width 8 height 21
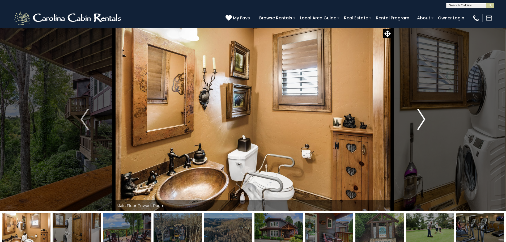
click at [420, 125] on img "Next" at bounding box center [421, 119] width 8 height 21
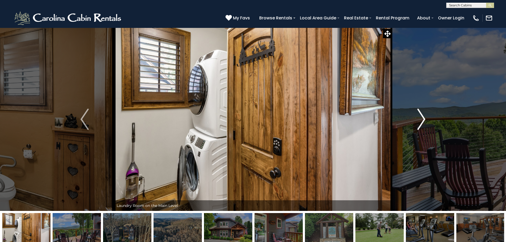
click at [420, 125] on img "Next" at bounding box center [421, 119] width 8 height 21
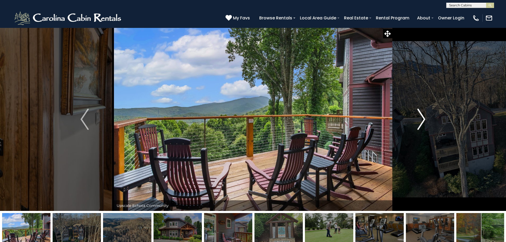
click at [420, 125] on img "Next" at bounding box center [421, 119] width 8 height 21
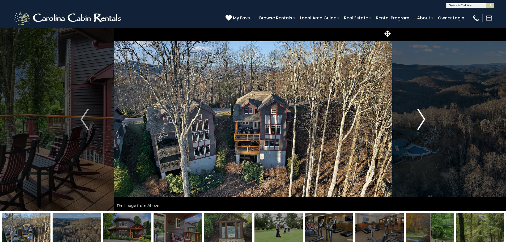
click at [420, 125] on img "Next" at bounding box center [421, 119] width 8 height 21
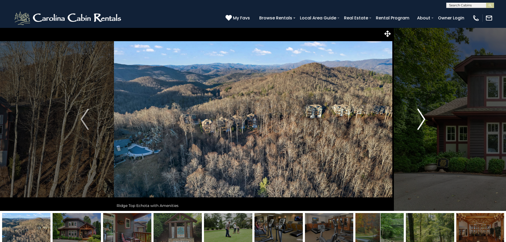
click at [420, 125] on img "Next" at bounding box center [421, 119] width 8 height 21
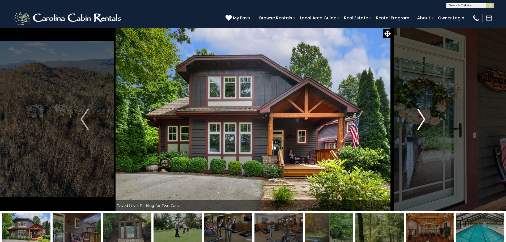
click at [420, 125] on img "Next" at bounding box center [421, 119] width 8 height 21
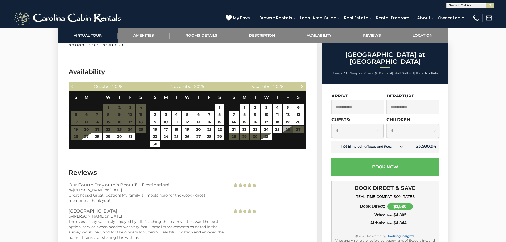
scroll to position [1018, 0]
